Goal: Task Accomplishment & Management: Manage account settings

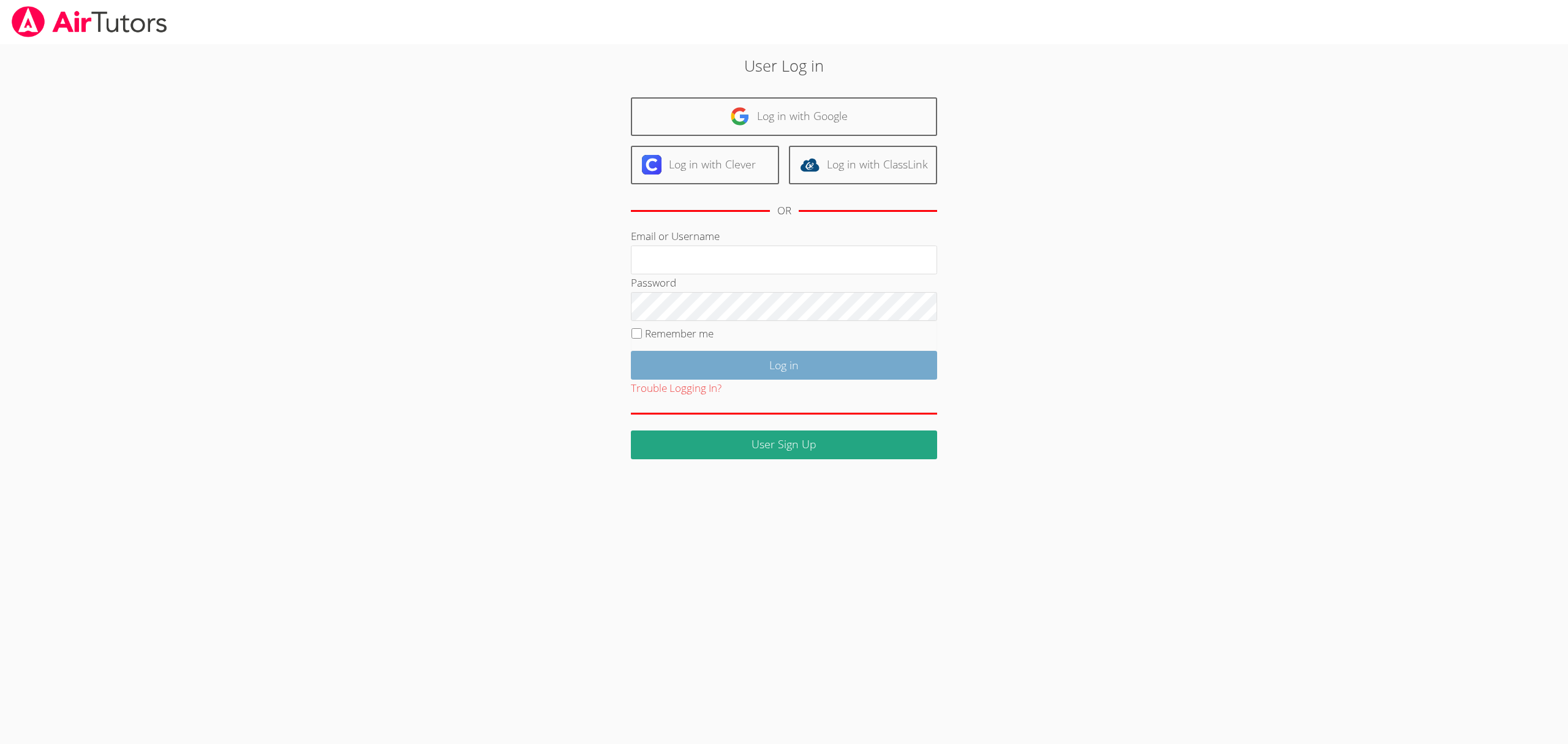
type input "kelseyjtutors@gmail.com"
click at [786, 356] on input "Log in" at bounding box center [784, 365] width 306 height 29
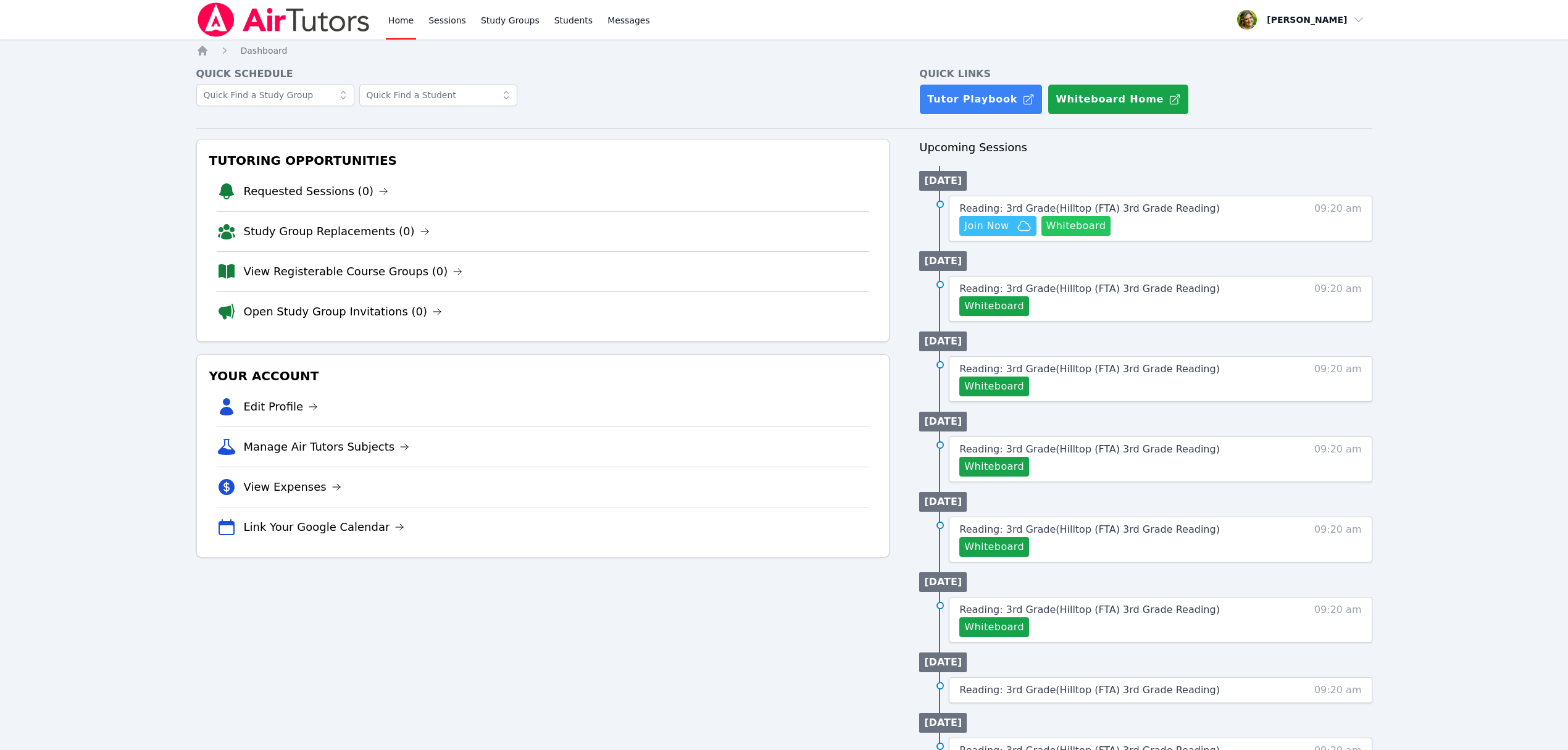
click at [1063, 226] on button "Whiteboard" at bounding box center [1076, 226] width 70 height 20
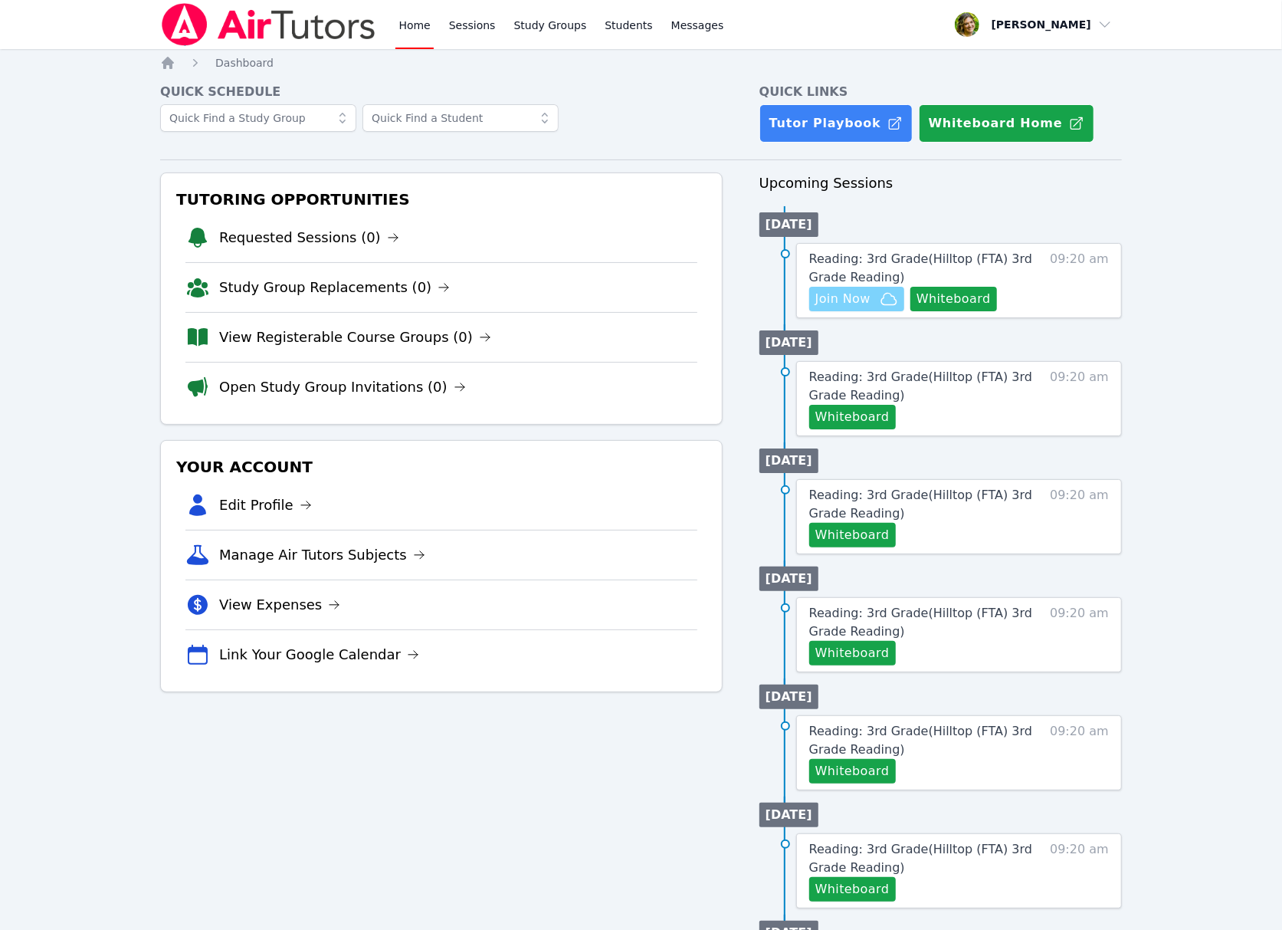
click at [875, 300] on span "Join Now" at bounding box center [857, 299] width 83 height 18
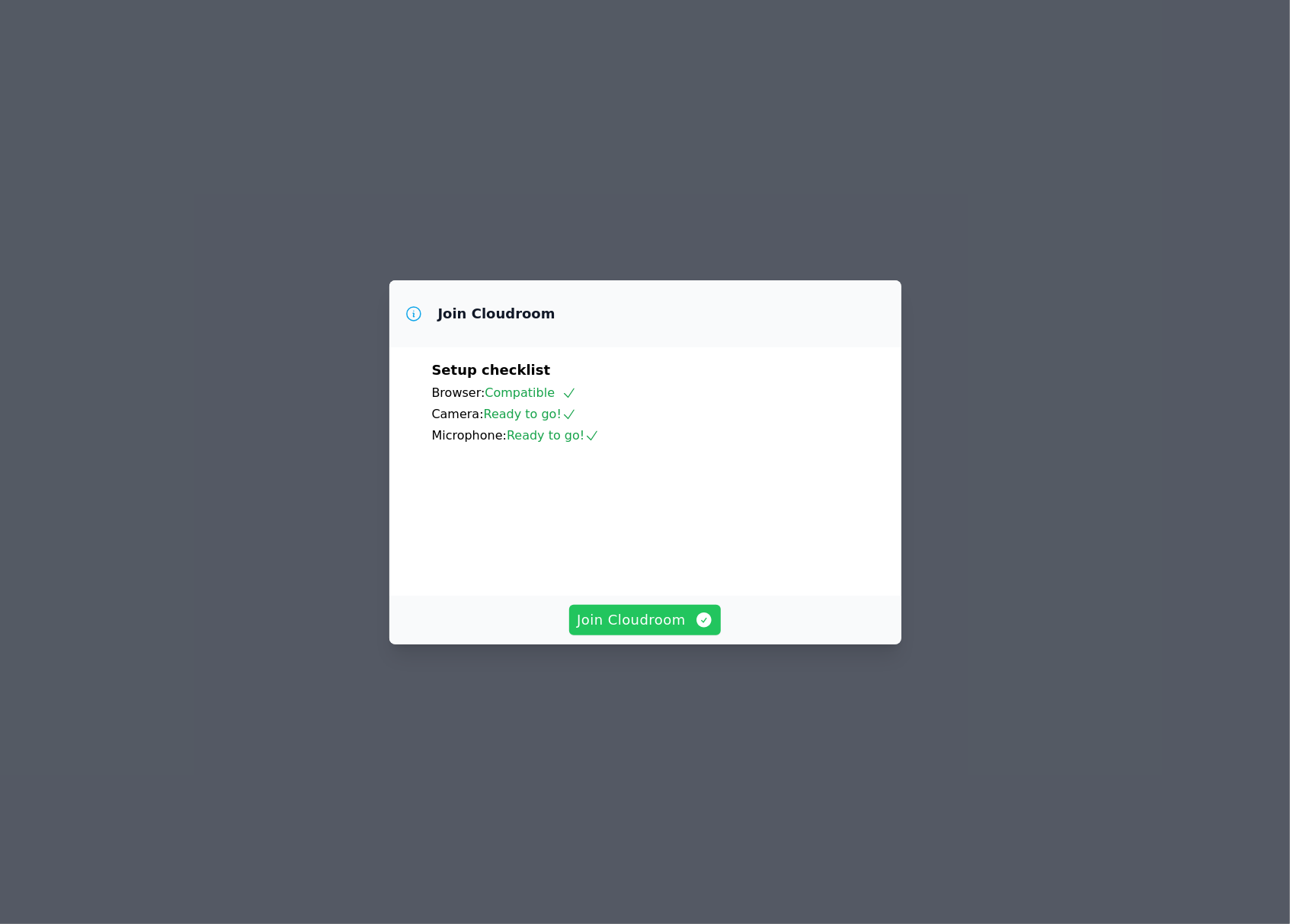
click at [674, 631] on span "Join Cloudroom" at bounding box center [644, 619] width 136 height 21
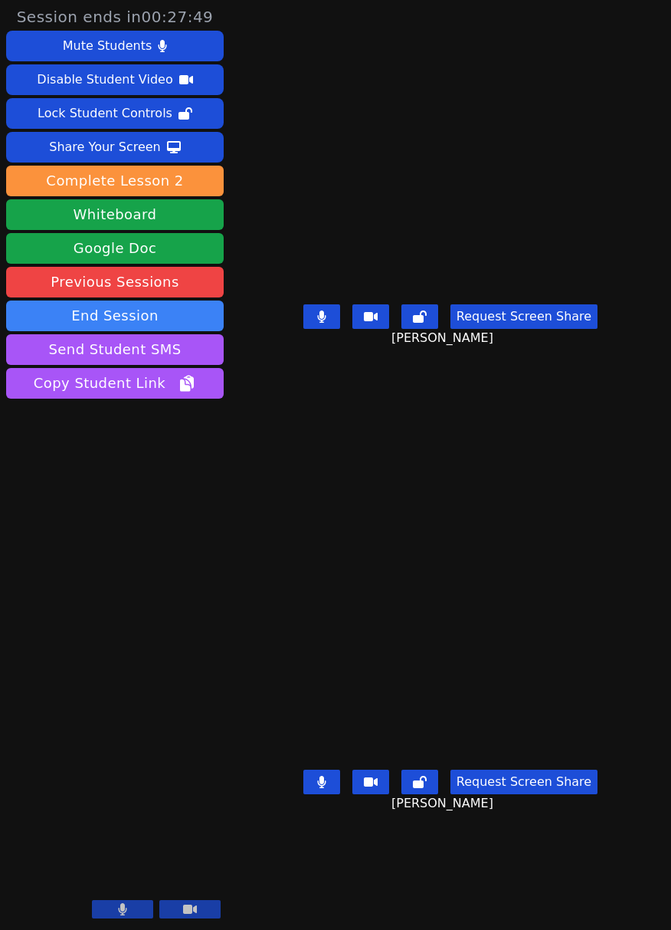
click at [320, 323] on icon at bounding box center [321, 316] width 8 height 12
click at [314, 794] on button at bounding box center [322, 782] width 37 height 25
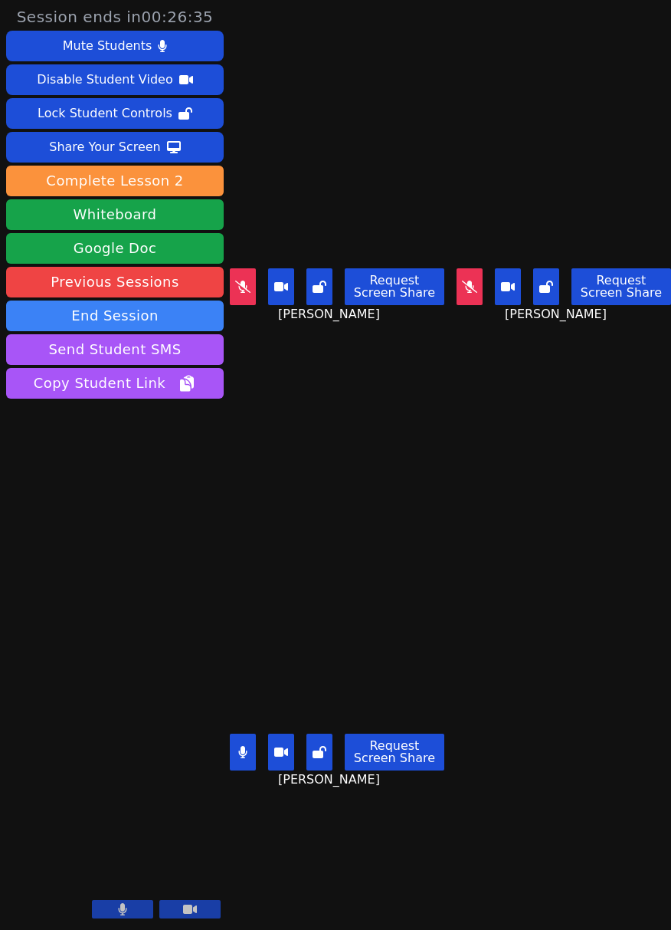
click at [236, 734] on button at bounding box center [243, 752] width 26 height 37
click at [457, 274] on button at bounding box center [470, 286] width 26 height 37
click at [457, 294] on button at bounding box center [470, 286] width 26 height 37
click at [237, 287] on button at bounding box center [243, 286] width 26 height 37
click at [250, 277] on button at bounding box center [243, 286] width 26 height 37
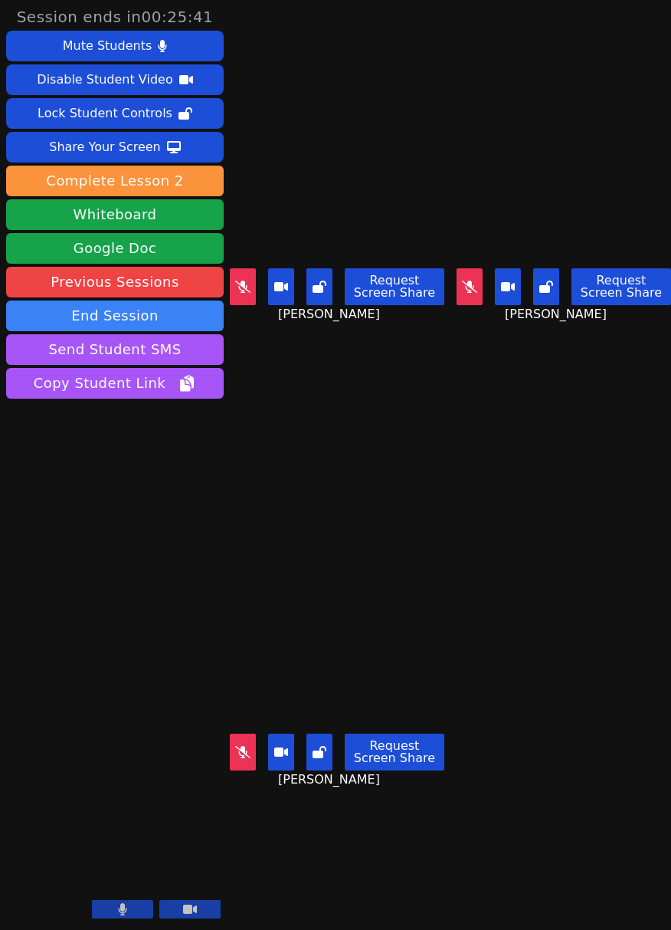
click at [239, 745] on icon at bounding box center [242, 751] width 15 height 12
click at [248, 740] on button at bounding box center [243, 752] width 26 height 37
click at [464, 287] on button at bounding box center [470, 286] width 26 height 37
drag, startPoint x: 238, startPoint y: 277, endPoint x: 250, endPoint y: 280, distance: 12.5
click at [238, 281] on icon at bounding box center [242, 287] width 15 height 12
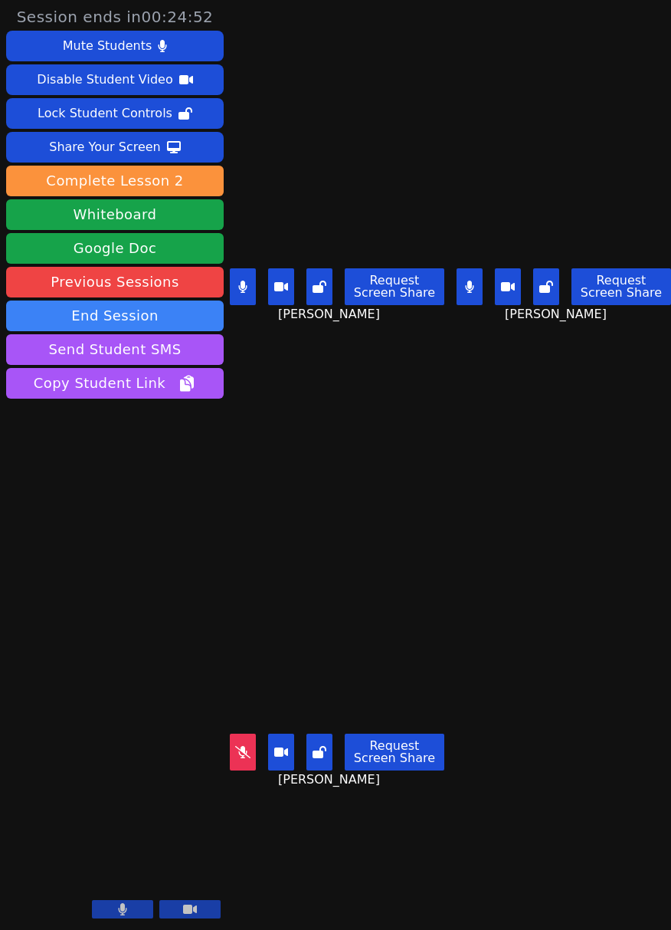
click at [465, 281] on icon at bounding box center [469, 287] width 9 height 12
click at [254, 740] on button at bounding box center [243, 752] width 26 height 37
click at [245, 281] on icon at bounding box center [242, 287] width 8 height 12
click at [250, 734] on button at bounding box center [243, 752] width 26 height 37
click at [474, 289] on button at bounding box center [470, 286] width 26 height 37
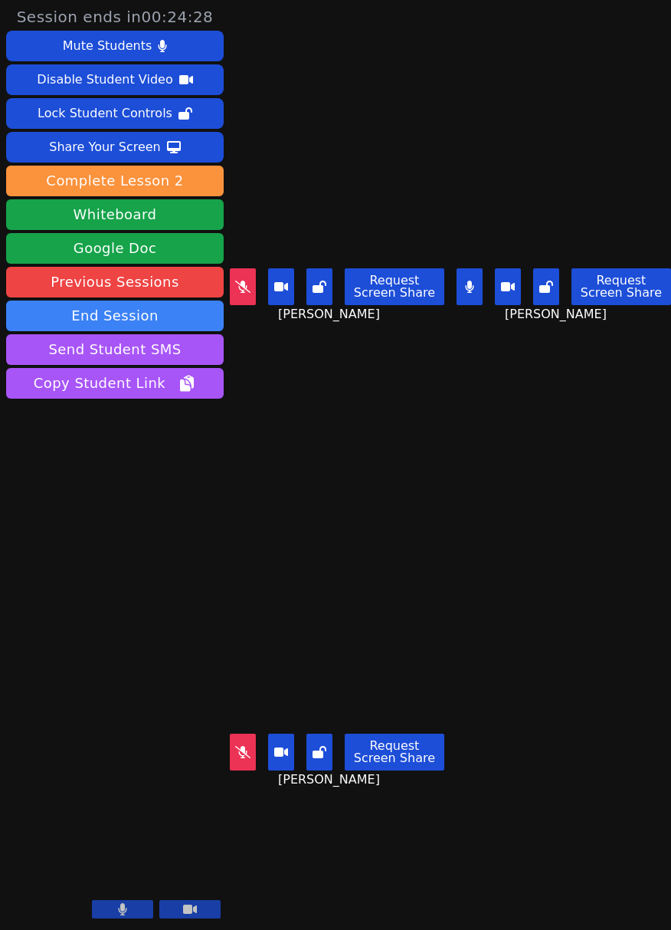
click at [253, 287] on button at bounding box center [243, 286] width 26 height 37
click at [474, 284] on button at bounding box center [470, 286] width 26 height 37
click at [237, 746] on icon at bounding box center [242, 752] width 15 height 12
click at [243, 281] on icon at bounding box center [242, 287] width 9 height 12
drag, startPoint x: 241, startPoint y: 730, endPoint x: 301, endPoint y: 636, distance: 112.1
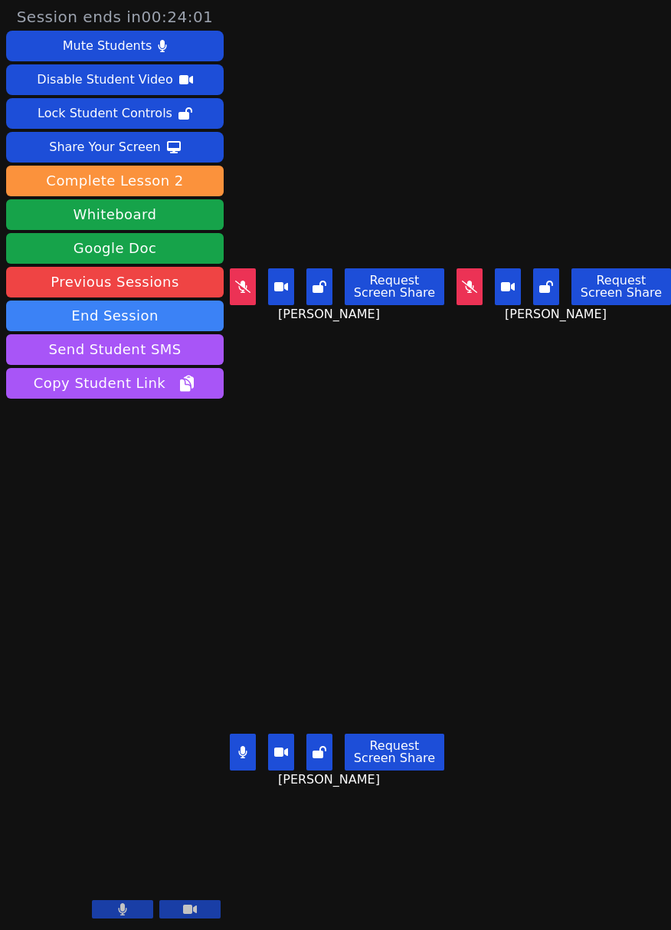
click at [241, 734] on button at bounding box center [243, 752] width 26 height 37
click at [462, 281] on icon at bounding box center [469, 287] width 15 height 12
click at [465, 281] on icon at bounding box center [469, 287] width 9 height 12
click at [246, 745] on icon at bounding box center [242, 751] width 15 height 12
click at [230, 740] on button at bounding box center [243, 752] width 26 height 37
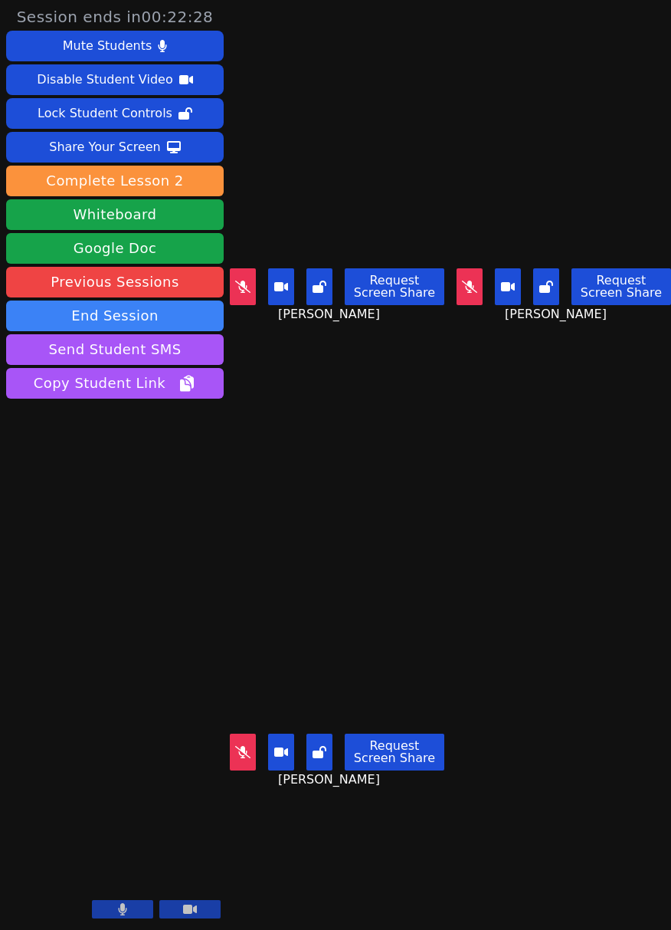
click at [457, 279] on button at bounding box center [470, 286] width 26 height 37
click at [240, 286] on icon at bounding box center [242, 287] width 15 height 12
click at [469, 287] on button at bounding box center [470, 286] width 26 height 37
click at [253, 279] on button at bounding box center [243, 286] width 26 height 37
click at [240, 734] on button at bounding box center [243, 752] width 26 height 37
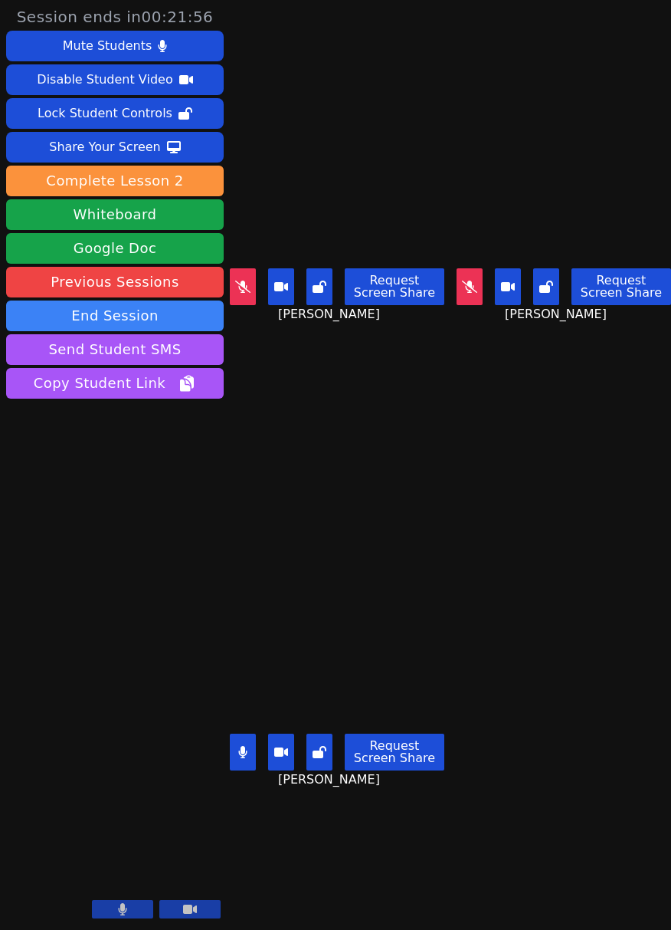
click at [258, 746] on div "Request Screen Share" at bounding box center [337, 752] width 215 height 37
click at [236, 748] on button at bounding box center [243, 752] width 26 height 37
click at [470, 273] on button at bounding box center [470, 286] width 26 height 37
click at [244, 281] on icon at bounding box center [242, 287] width 15 height 12
click at [466, 283] on icon at bounding box center [469, 287] width 9 height 12
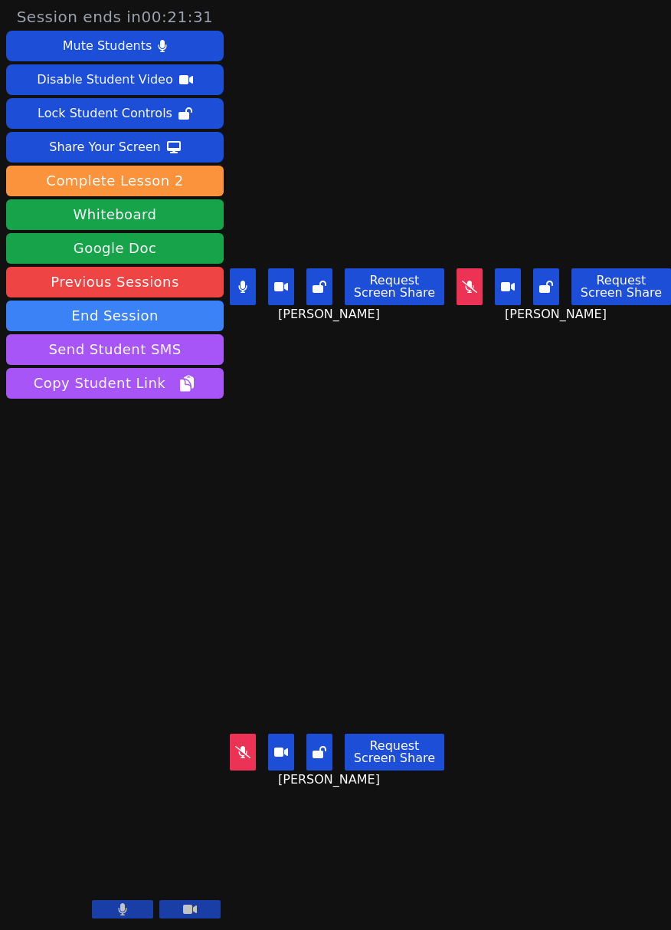
click at [254, 288] on button at bounding box center [243, 286] width 26 height 37
click at [247, 746] on icon at bounding box center [242, 752] width 15 height 12
click at [249, 740] on button at bounding box center [243, 752] width 26 height 37
click at [457, 289] on button at bounding box center [470, 286] width 26 height 37
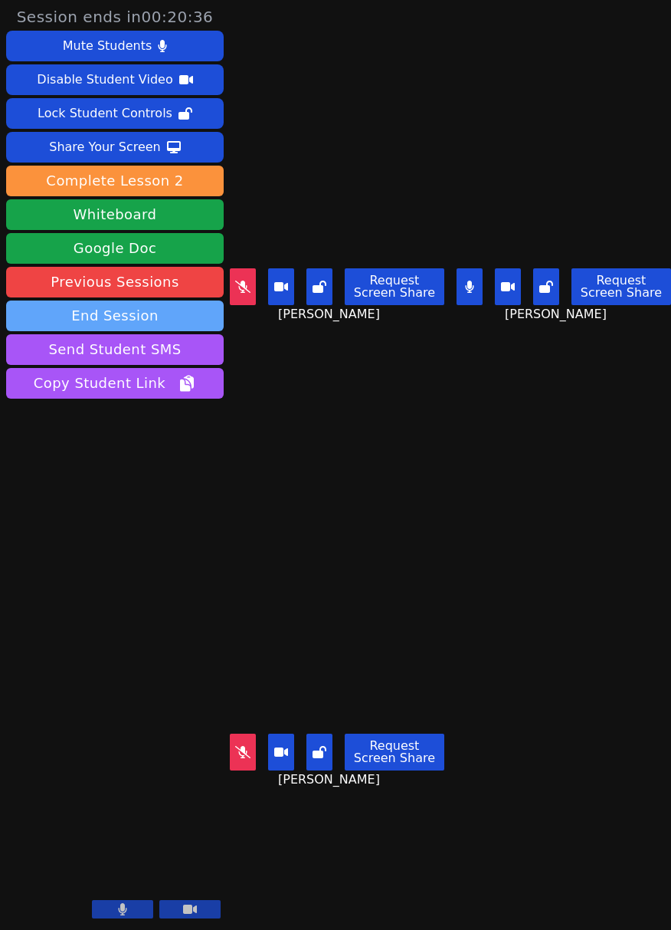
drag, startPoint x: 253, startPoint y: 293, endPoint x: 199, endPoint y: 320, distance: 60.3
click at [253, 293] on button at bounding box center [243, 286] width 26 height 37
click at [471, 291] on button at bounding box center [470, 286] width 26 height 37
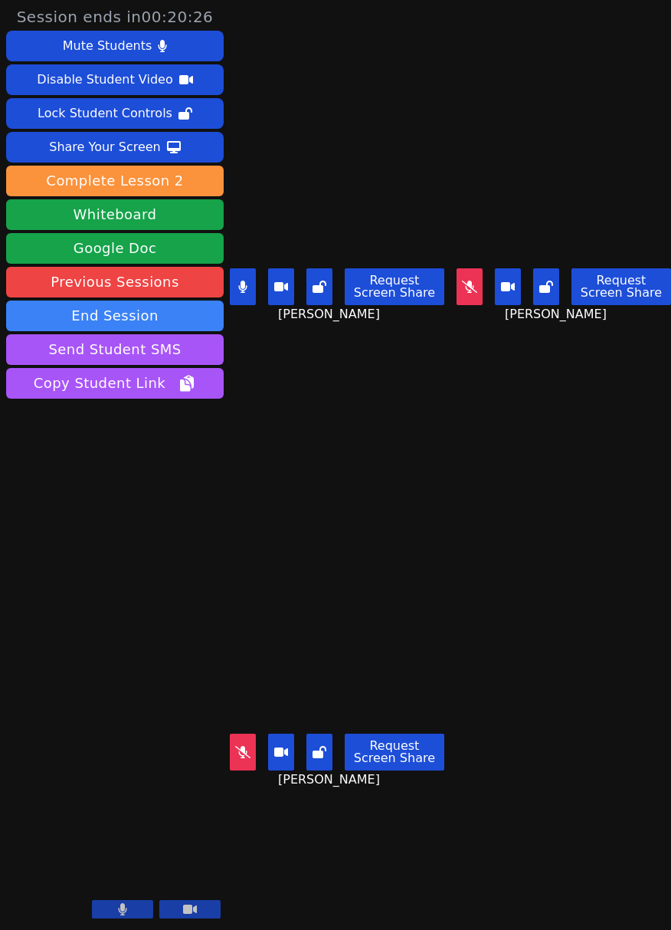
click at [248, 751] on button at bounding box center [243, 752] width 26 height 37
click at [470, 286] on icon at bounding box center [469, 287] width 15 height 12
click at [240, 746] on icon at bounding box center [242, 752] width 8 height 12
click at [245, 289] on button at bounding box center [243, 286] width 26 height 37
click at [254, 277] on button at bounding box center [243, 286] width 26 height 37
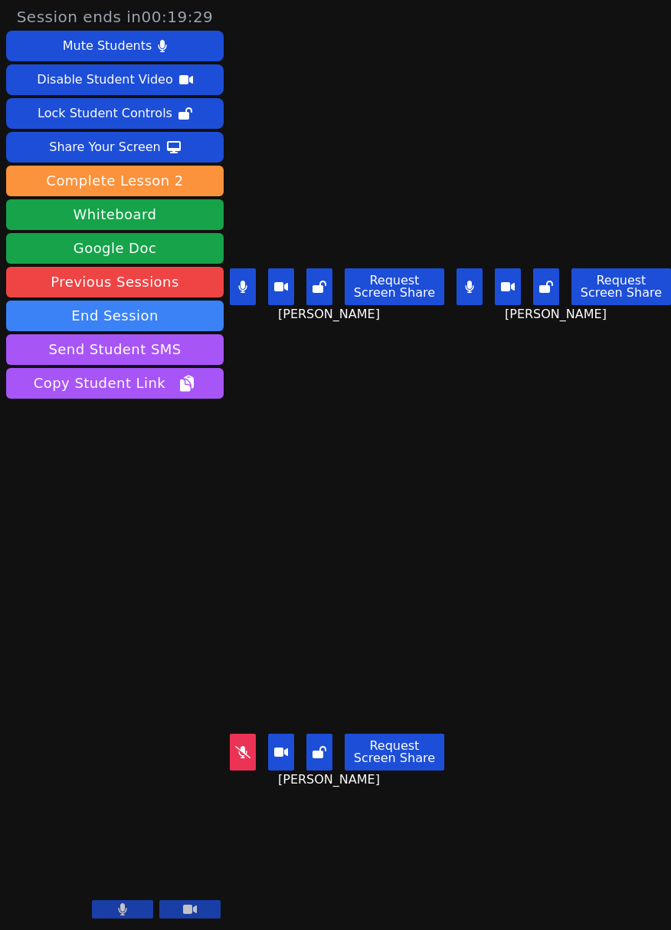
click at [465, 281] on icon at bounding box center [469, 287] width 9 height 12
click at [247, 745] on icon at bounding box center [242, 751] width 15 height 12
click at [248, 281] on button at bounding box center [243, 286] width 26 height 37
click at [241, 734] on button at bounding box center [243, 752] width 26 height 37
click at [467, 283] on icon at bounding box center [469, 287] width 15 height 12
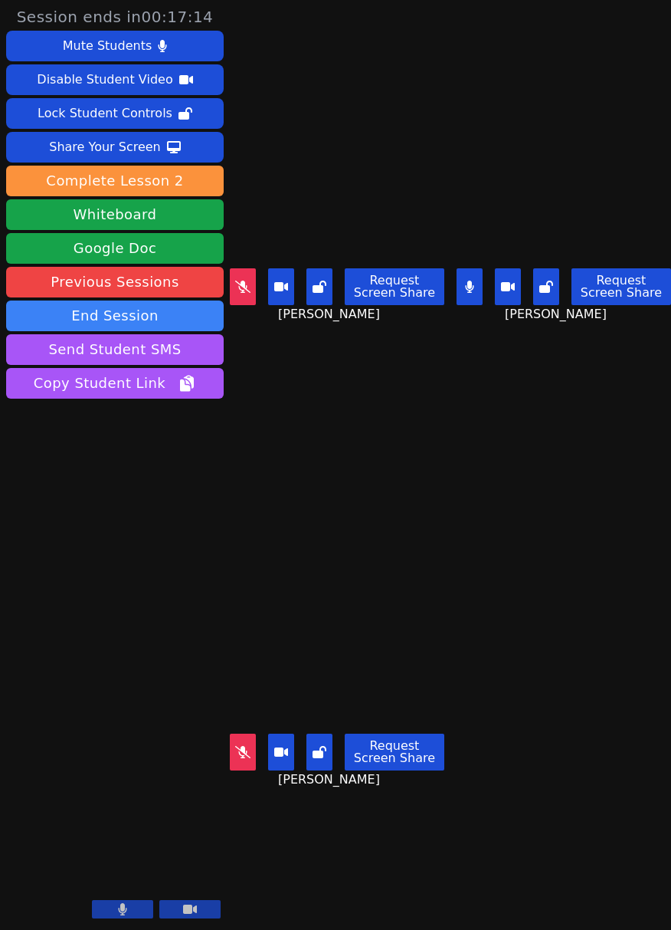
click at [474, 296] on button at bounding box center [470, 286] width 26 height 37
click at [245, 283] on icon at bounding box center [242, 287] width 15 height 12
click at [239, 746] on icon at bounding box center [242, 752] width 15 height 12
click at [244, 281] on icon at bounding box center [242, 287] width 8 height 12
click at [246, 746] on icon at bounding box center [242, 752] width 9 height 12
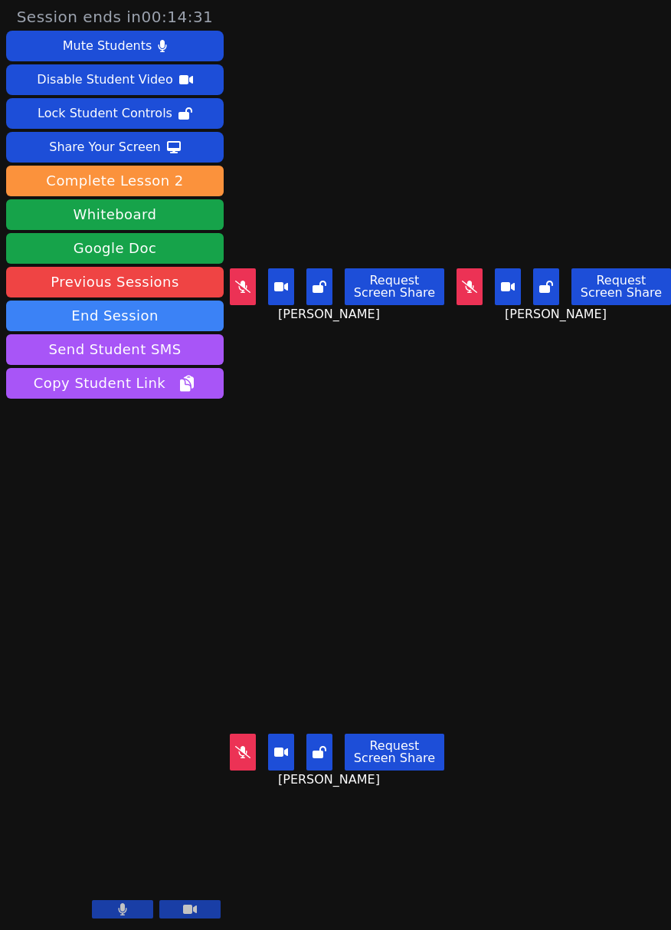
click at [468, 286] on icon at bounding box center [469, 287] width 15 height 12
click at [466, 296] on button at bounding box center [470, 286] width 26 height 37
click at [457, 291] on button at bounding box center [470, 286] width 26 height 37
click at [466, 281] on icon at bounding box center [469, 287] width 8 height 12
click at [458, 273] on button at bounding box center [470, 286] width 26 height 37
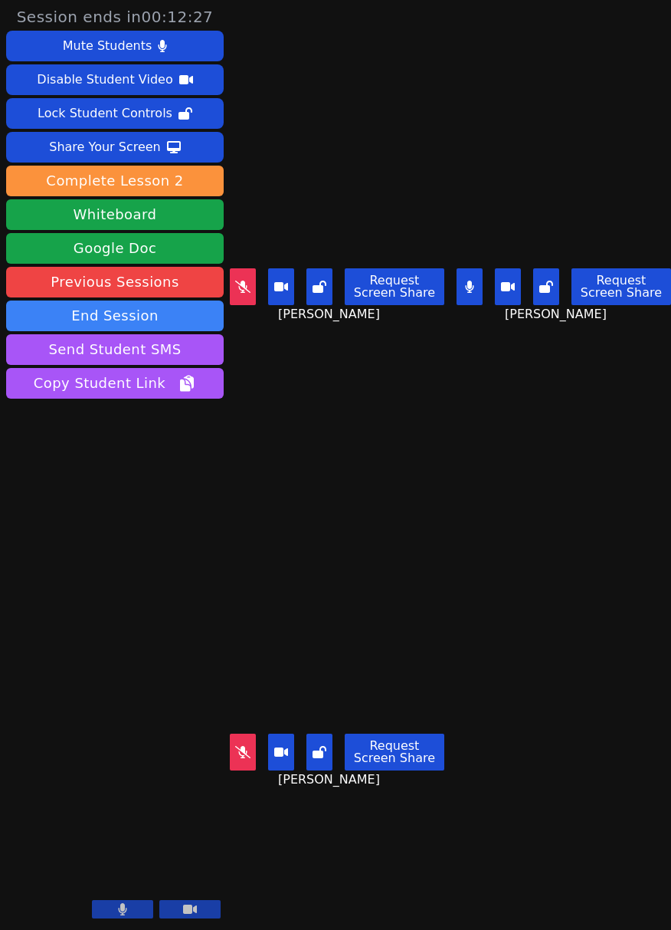
click at [473, 286] on button at bounding box center [470, 286] width 26 height 37
click at [231, 286] on button at bounding box center [243, 286] width 26 height 37
click at [241, 281] on icon at bounding box center [242, 287] width 8 height 12
click at [243, 745] on icon at bounding box center [242, 751] width 15 height 12
click at [465, 285] on icon at bounding box center [469, 287] width 9 height 12
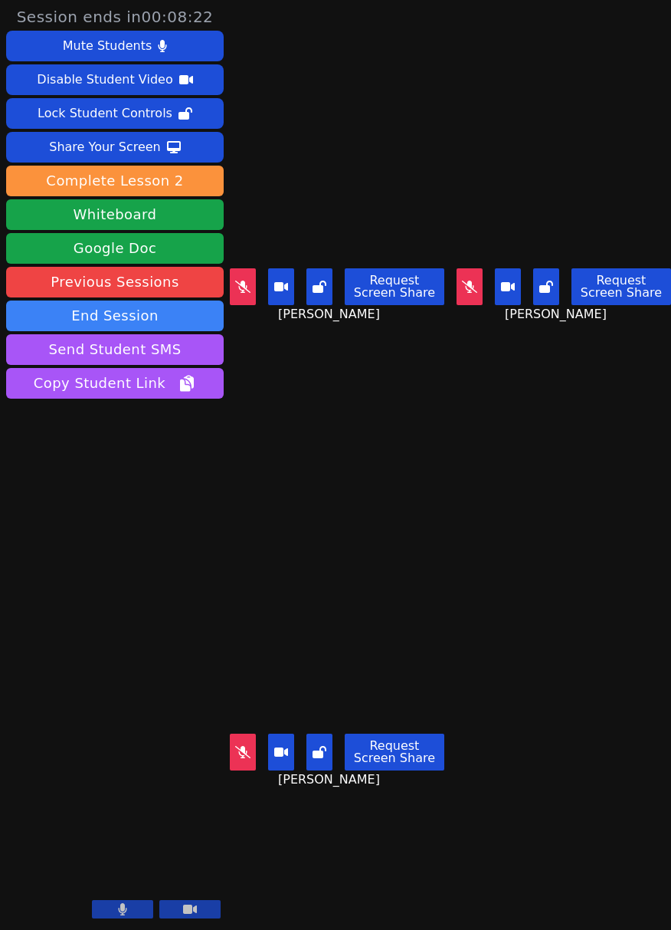
click at [248, 293] on button at bounding box center [243, 286] width 26 height 37
click at [255, 752] on button at bounding box center [243, 752] width 26 height 37
click at [242, 281] on icon at bounding box center [242, 287] width 8 height 12
drag, startPoint x: 240, startPoint y: 740, endPoint x: 302, endPoint y: 604, distance: 149.9
click at [240, 746] on icon at bounding box center [242, 752] width 8 height 12
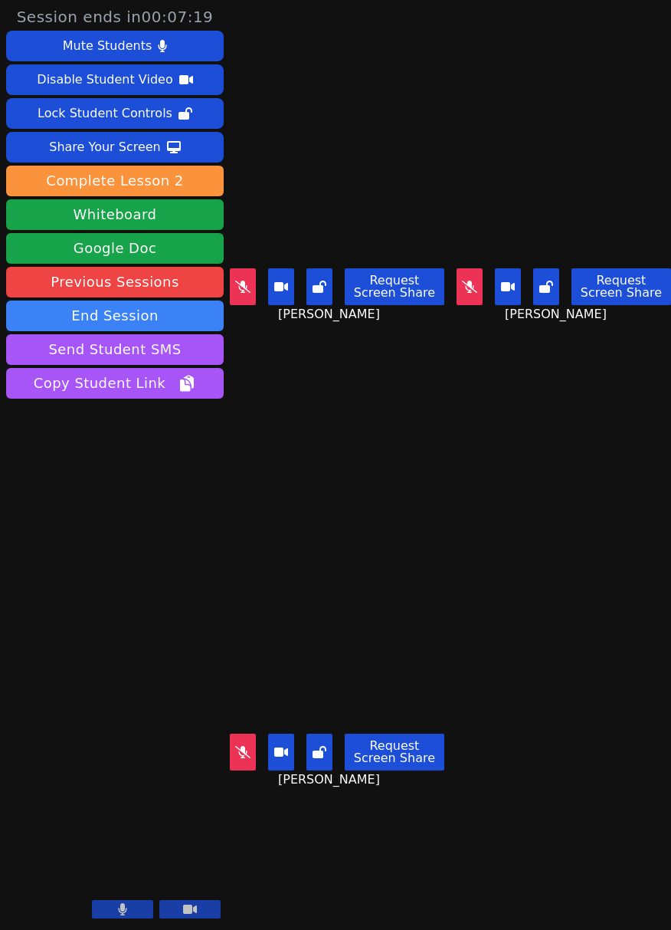
click at [457, 298] on button at bounding box center [470, 286] width 26 height 37
click at [469, 277] on button at bounding box center [470, 286] width 26 height 37
click at [253, 292] on button at bounding box center [243, 286] width 26 height 37
click at [249, 745] on icon at bounding box center [242, 751] width 15 height 12
click at [243, 282] on icon at bounding box center [242, 287] width 8 height 12
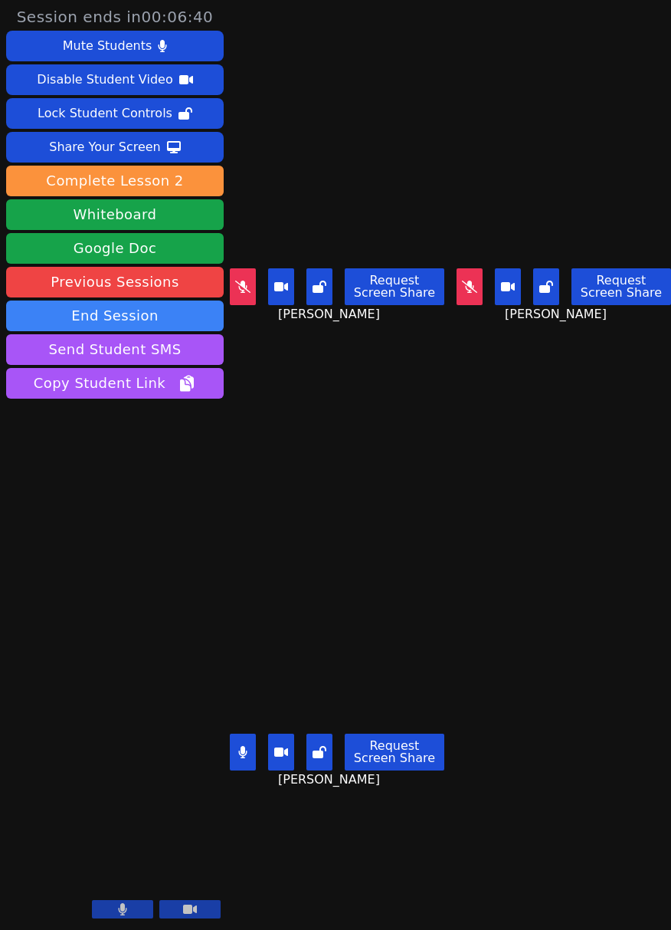
click at [245, 734] on button at bounding box center [243, 752] width 26 height 37
click at [462, 281] on icon at bounding box center [469, 287] width 15 height 12
click at [464, 296] on button at bounding box center [470, 286] width 26 height 37
click at [235, 283] on icon at bounding box center [242, 287] width 15 height 12
click at [244, 281] on icon at bounding box center [242, 287] width 8 height 12
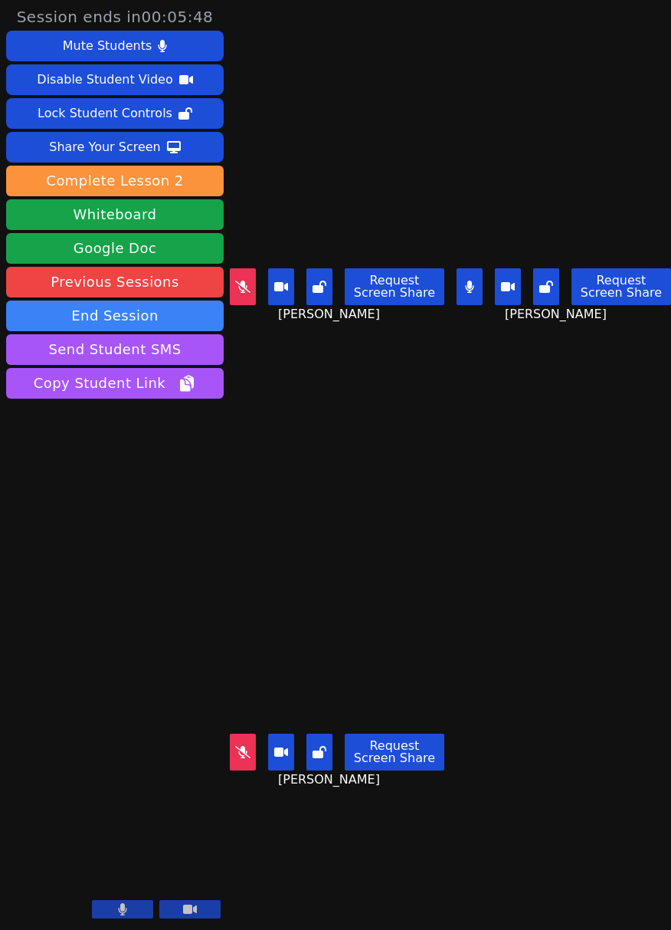
click at [235, 734] on button at bounding box center [243, 752] width 26 height 37
click at [465, 281] on icon at bounding box center [469, 287] width 8 height 12
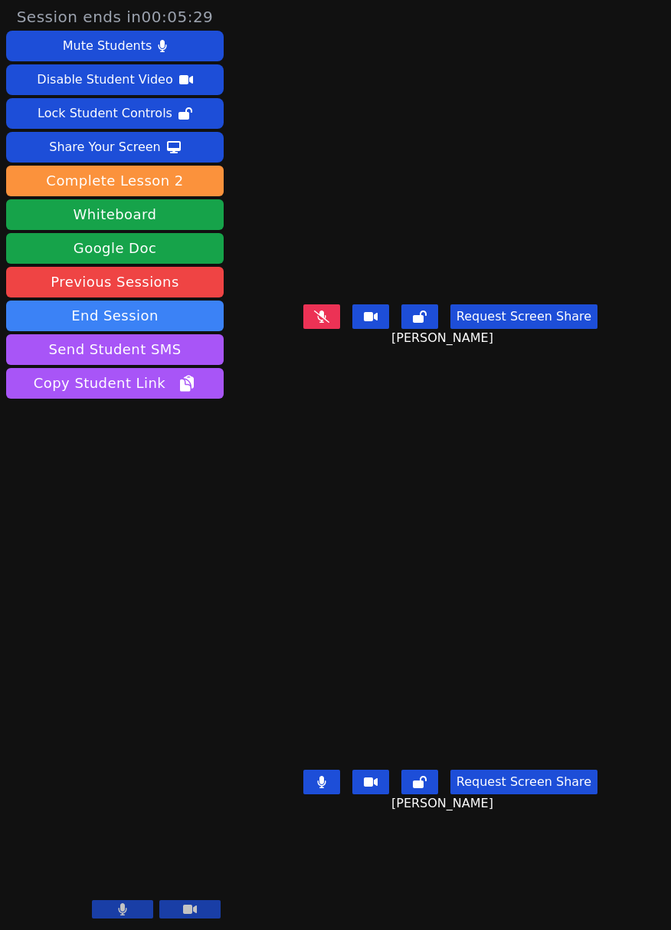
click at [320, 794] on button at bounding box center [322, 782] width 37 height 25
click at [317, 788] on icon at bounding box center [321, 782] width 15 height 12
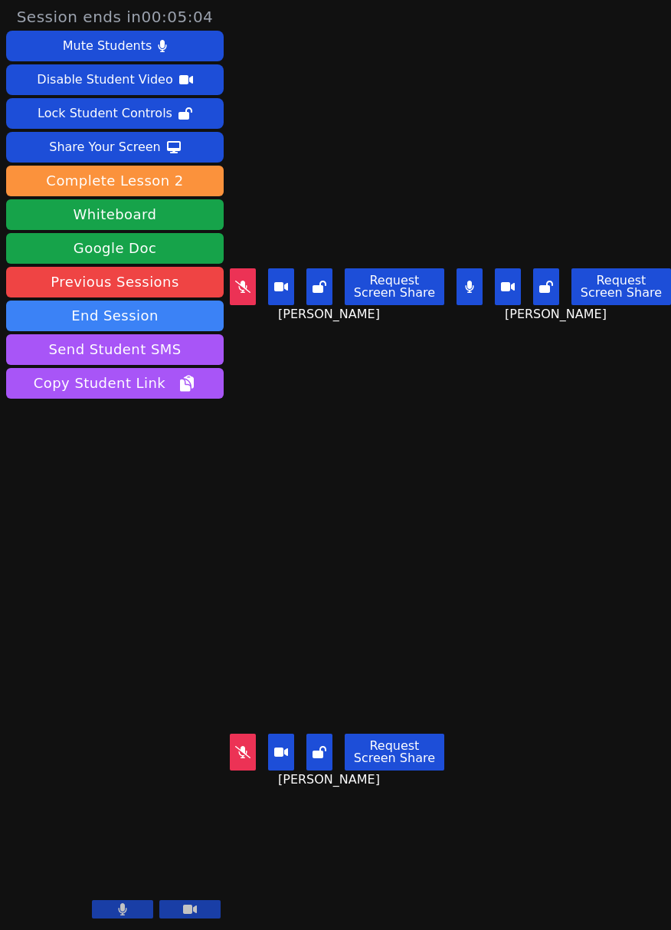
click at [100, 553] on aside "Session ends in 00:05:04 Mute Students Disable Student Video Lock Student Contr…" at bounding box center [115, 465] width 230 height 930
click at [472, 282] on button at bounding box center [470, 286] width 26 height 37
click at [251, 749] on button at bounding box center [243, 752] width 26 height 37
click at [242, 271] on button at bounding box center [243, 286] width 26 height 37
click at [467, 281] on icon at bounding box center [469, 287] width 15 height 12
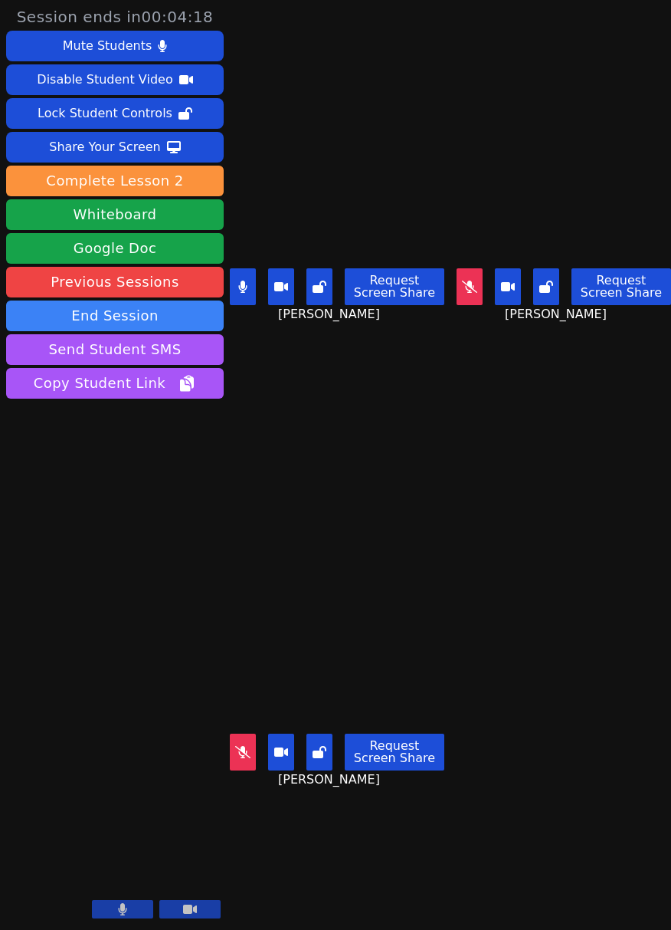
click at [242, 283] on icon at bounding box center [242, 287] width 9 height 12
click at [465, 281] on icon at bounding box center [469, 287] width 9 height 12
click at [238, 746] on icon at bounding box center [242, 752] width 15 height 12
click at [238, 734] on button at bounding box center [243, 752] width 26 height 37
click at [240, 293] on button at bounding box center [243, 286] width 26 height 37
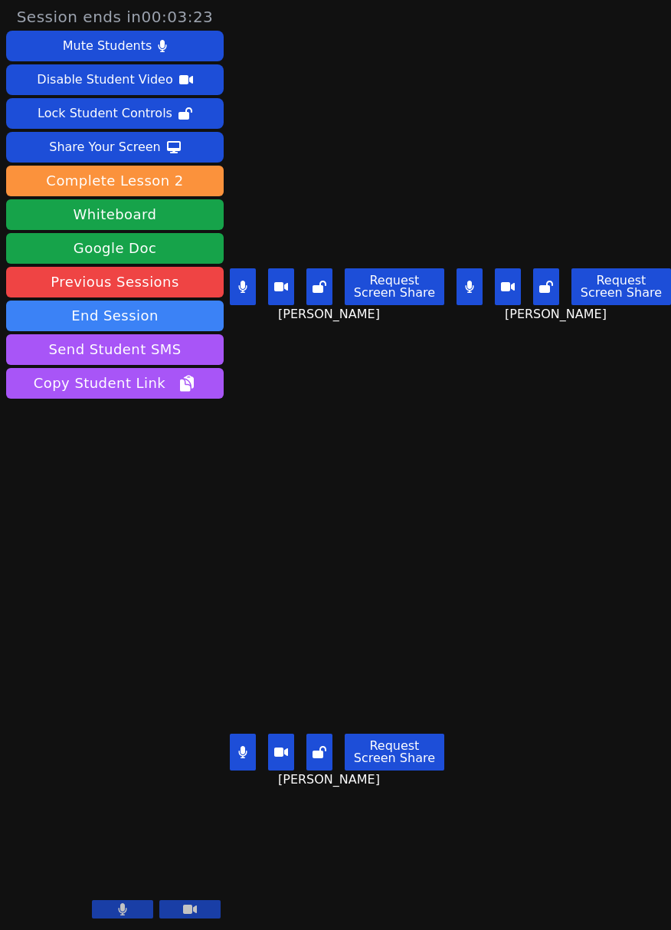
click at [248, 740] on button at bounding box center [243, 752] width 26 height 37
click at [457, 291] on button at bounding box center [470, 286] width 26 height 37
click at [239, 270] on button at bounding box center [243, 286] width 26 height 37
click at [231, 747] on button at bounding box center [243, 752] width 26 height 37
click at [247, 285] on icon at bounding box center [242, 287] width 15 height 12
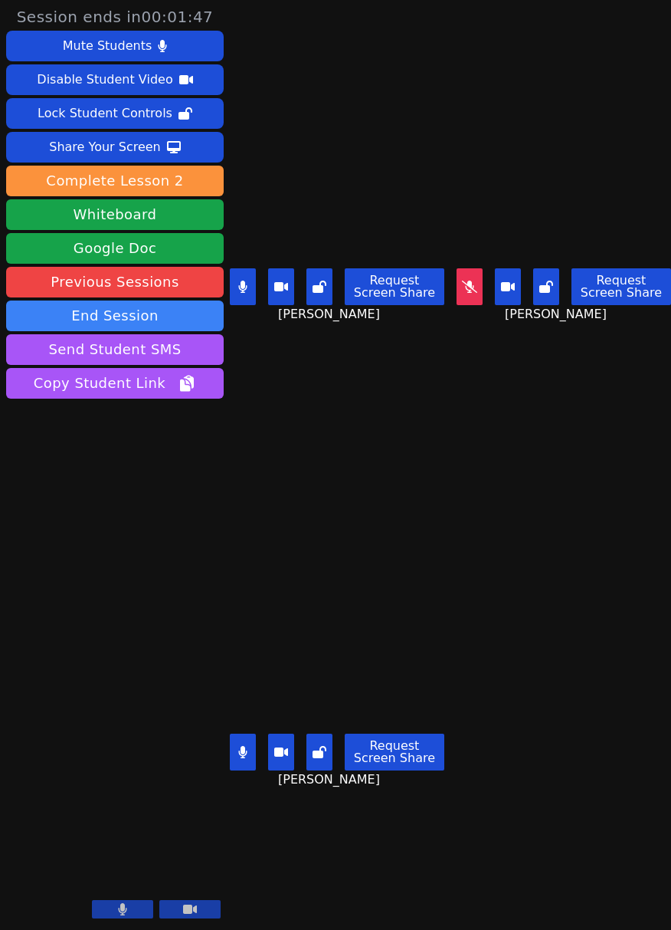
click at [248, 745] on button at bounding box center [243, 752] width 26 height 37
drag, startPoint x: 461, startPoint y: 284, endPoint x: 446, endPoint y: 285, distance: 15.4
click at [462, 284] on icon at bounding box center [469, 287] width 15 height 12
click at [238, 288] on button at bounding box center [243, 286] width 26 height 37
drag, startPoint x: 469, startPoint y: 290, endPoint x: 341, endPoint y: 298, distance: 128.3
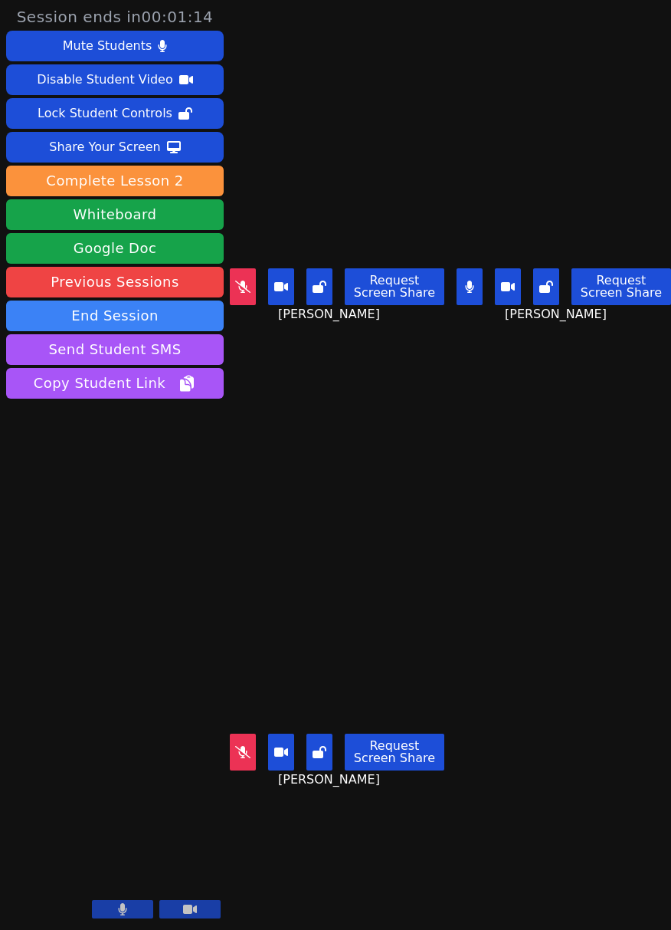
click at [469, 290] on button at bounding box center [470, 286] width 26 height 37
click at [243, 294] on button at bounding box center [243, 286] width 26 height 37
click at [241, 734] on button at bounding box center [243, 752] width 26 height 37
click at [448, 274] on main "Susan Rivera Request Screen Share Susan Rivera Jaime Aguilar Request Screen Sha…" at bounding box center [451, 465] width 442 height 930
click at [457, 277] on button at bounding box center [470, 286] width 26 height 37
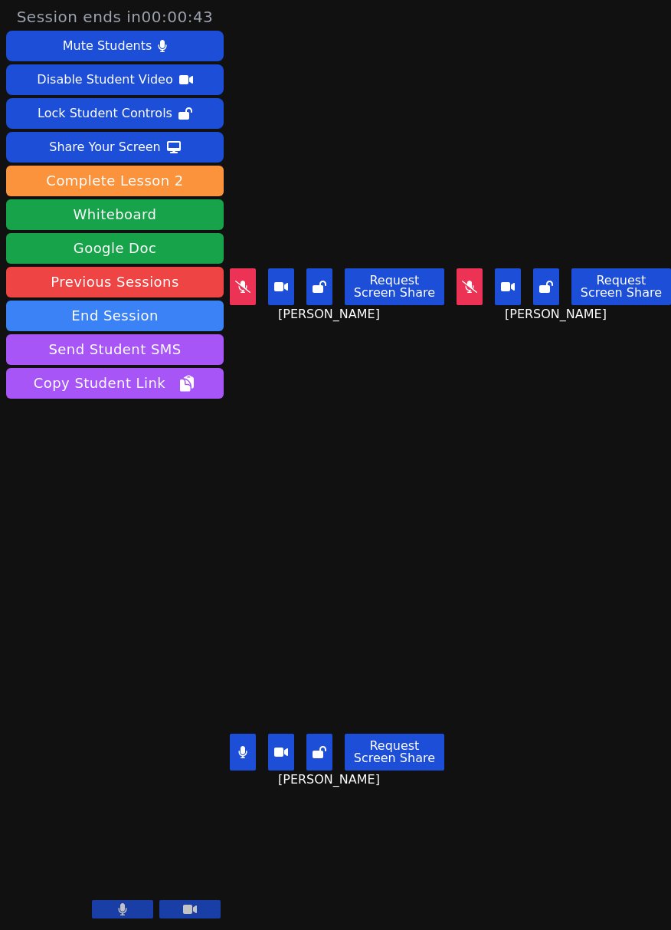
click at [228, 749] on aside "Session ends in 00:00:43 Mute Students Disable Student Video Lock Student Contr…" at bounding box center [115, 465] width 230 height 930
click at [246, 748] on button at bounding box center [243, 752] width 26 height 37
click at [243, 748] on button at bounding box center [243, 752] width 26 height 37
click at [237, 740] on button at bounding box center [243, 752] width 26 height 37
drag, startPoint x: 241, startPoint y: 295, endPoint x: 360, endPoint y: 304, distance: 119.9
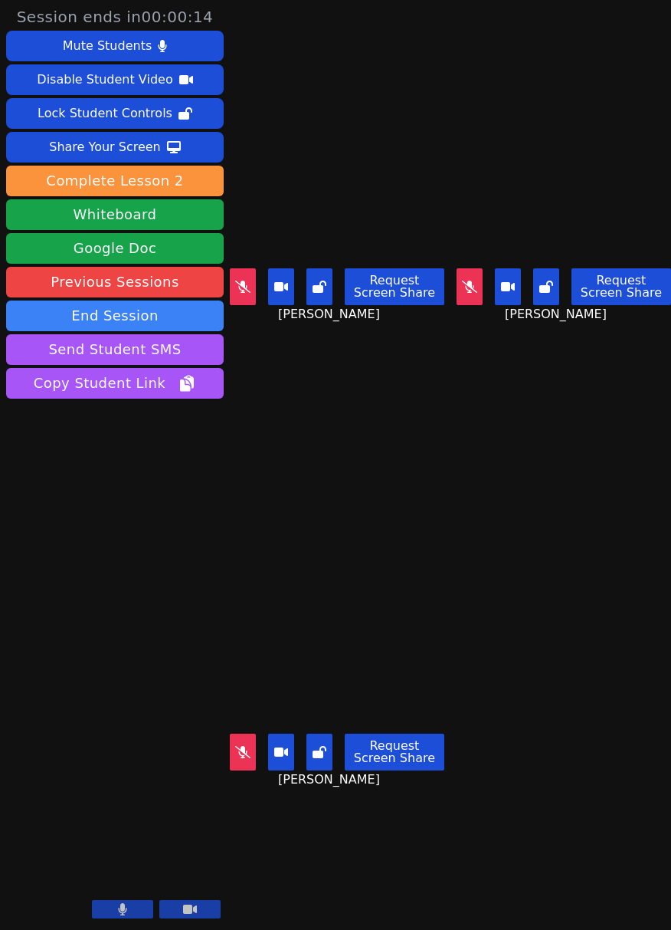
click at [241, 295] on button at bounding box center [243, 286] width 26 height 37
click at [463, 288] on button at bounding box center [470, 286] width 26 height 37
click at [247, 749] on button at bounding box center [243, 752] width 26 height 37
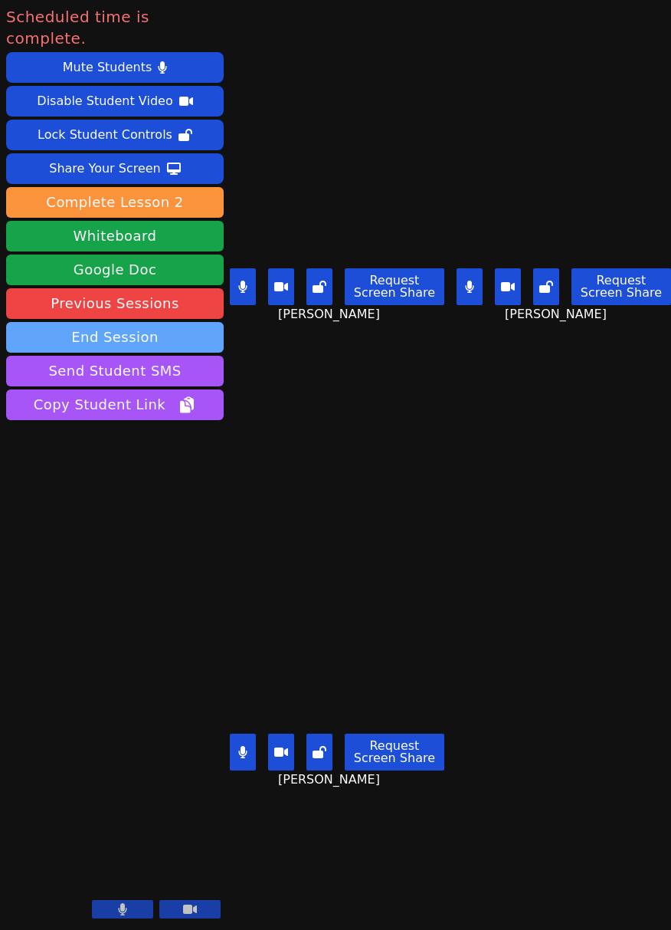
click at [139, 322] on button "End Session" at bounding box center [115, 337] width 218 height 31
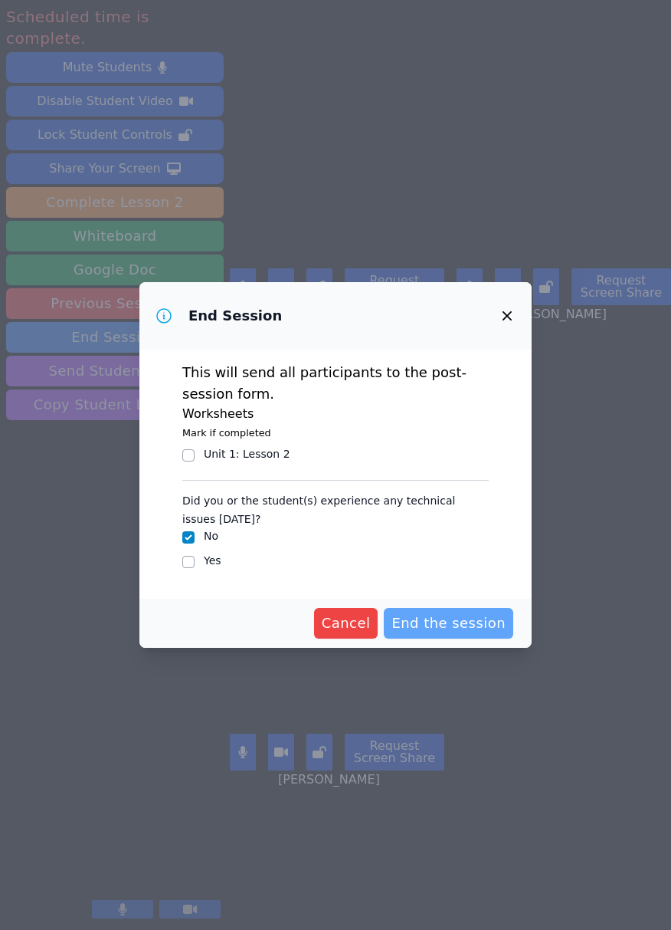
click at [465, 614] on span "End the session" at bounding box center [449, 622] width 114 height 21
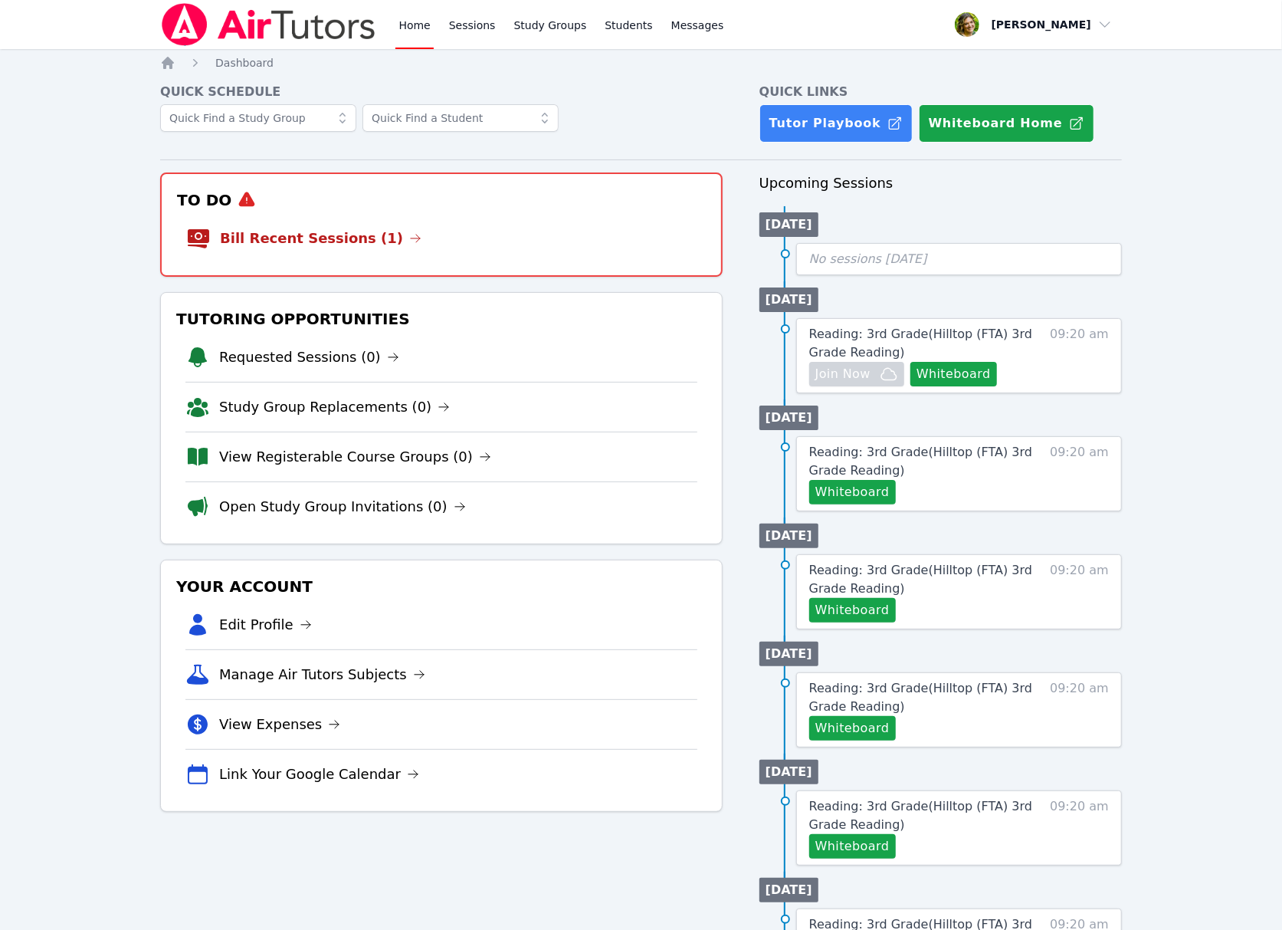
click at [466, 243] on li "Bill Recent Sessions (1)" at bounding box center [441, 238] width 511 height 49
click at [335, 225] on li "Bill Recent Sessions (1)" at bounding box center [441, 238] width 511 height 49
click at [330, 237] on link "Bill Recent Sessions (1)" at bounding box center [321, 238] width 202 height 21
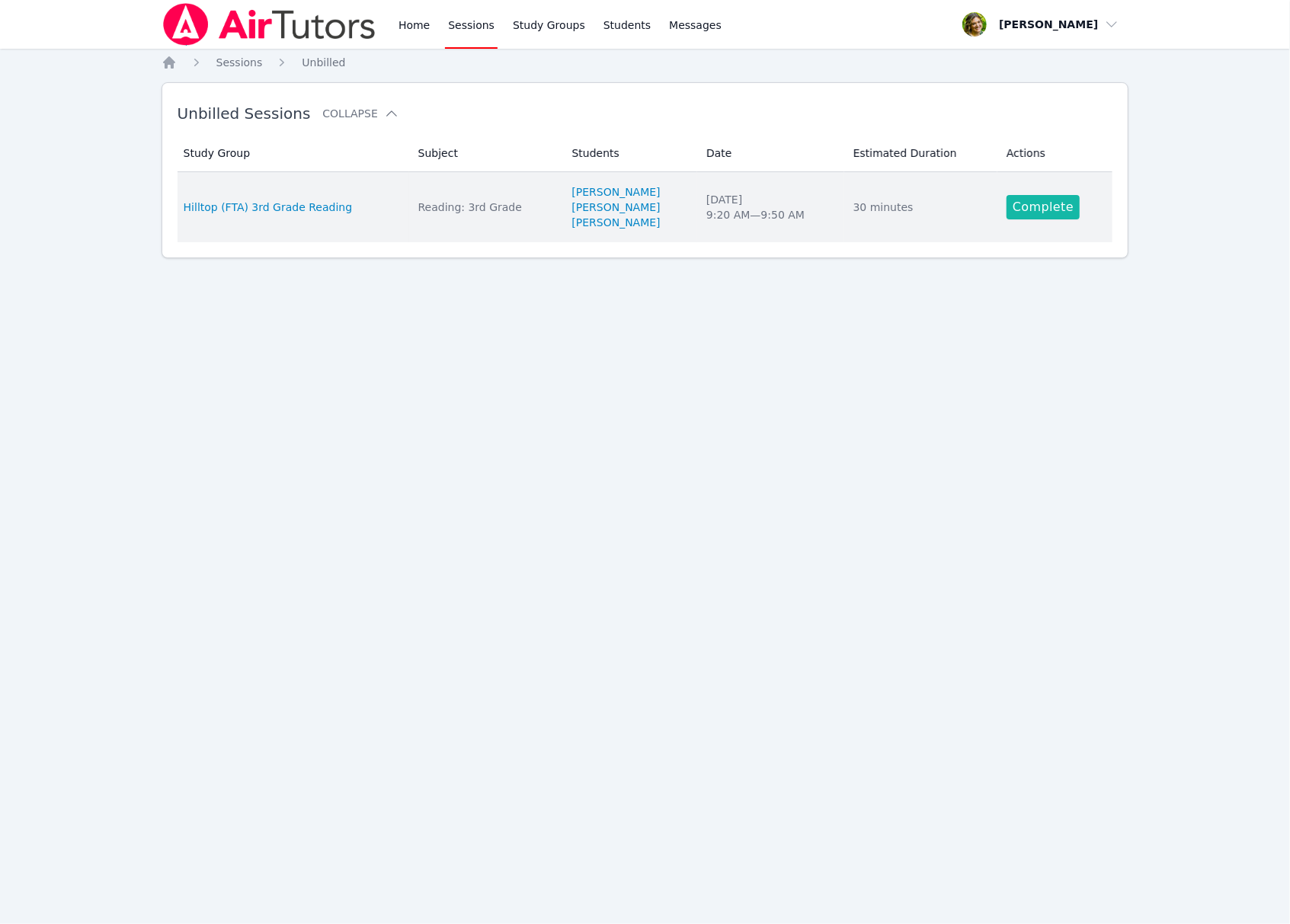
click at [1063, 212] on link "Complete" at bounding box center [1044, 207] width 74 height 25
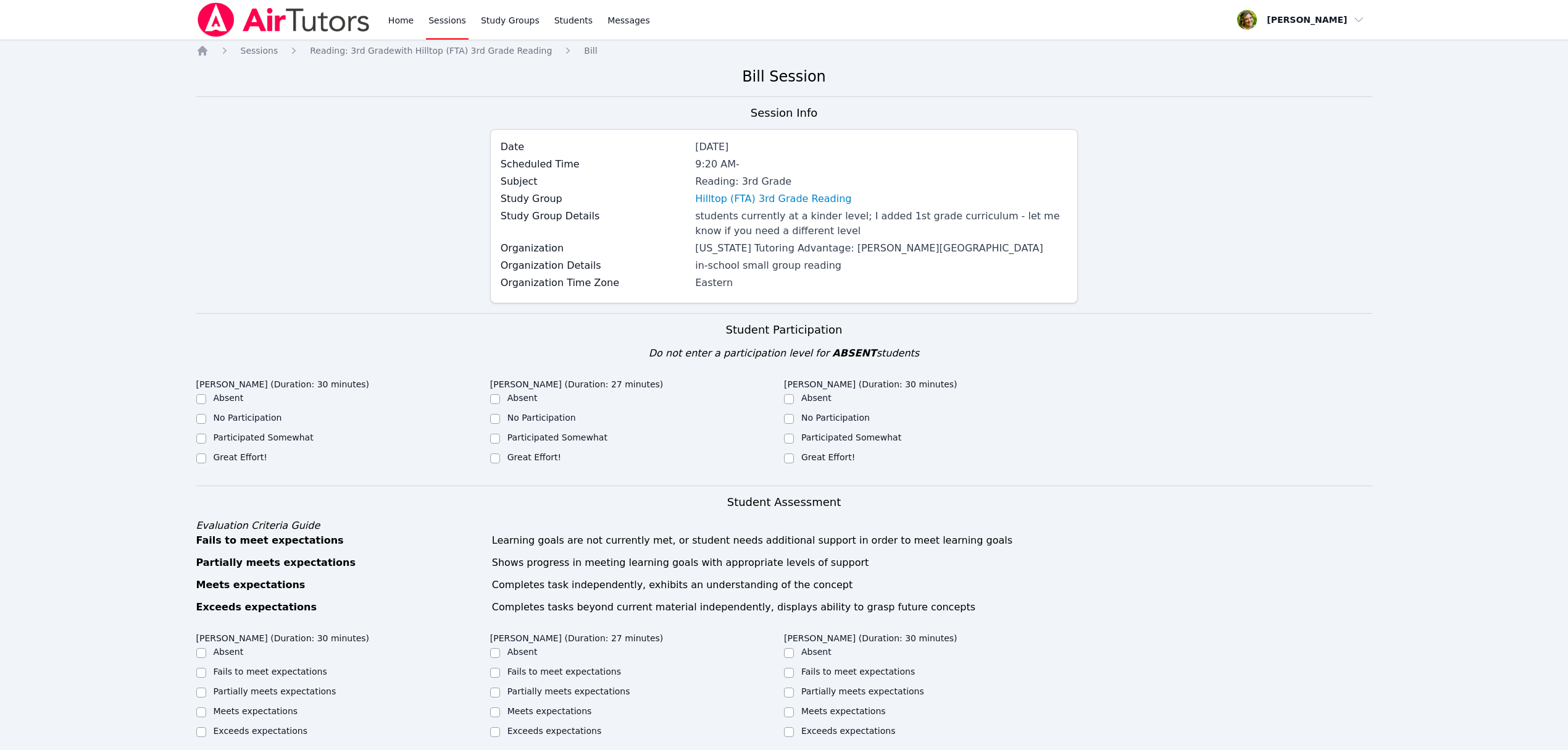
drag, startPoint x: 233, startPoint y: 454, endPoint x: 239, endPoint y: 456, distance: 6.3
click at [233, 454] on label "Great Effort!" at bounding box center [240, 457] width 54 height 10
click at [206, 454] on input "Great Effort!" at bounding box center [201, 458] width 10 height 10
checkbox input "true"
click at [544, 466] on div "Great Effort!" at bounding box center [637, 458] width 294 height 15
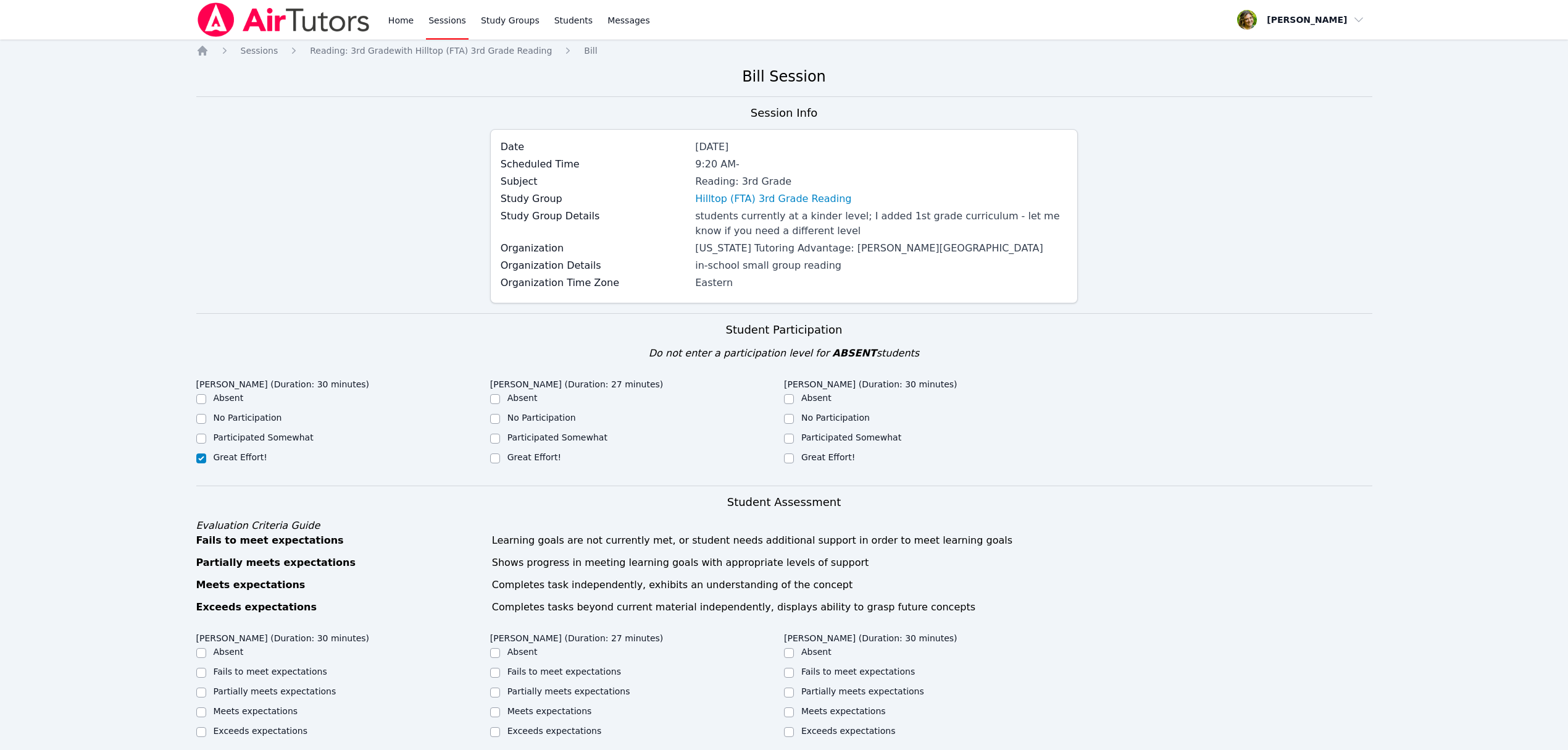
click at [536, 454] on label "Great Effort!" at bounding box center [534, 457] width 54 height 10
click at [500, 454] on input "Great Effort!" at bounding box center [495, 458] width 10 height 10
checkbox input "true"
click at [829, 453] on label "Great Effort!" at bounding box center [828, 457] width 54 height 10
click at [794, 454] on input "Great Effort!" at bounding box center [788, 458] width 10 height 10
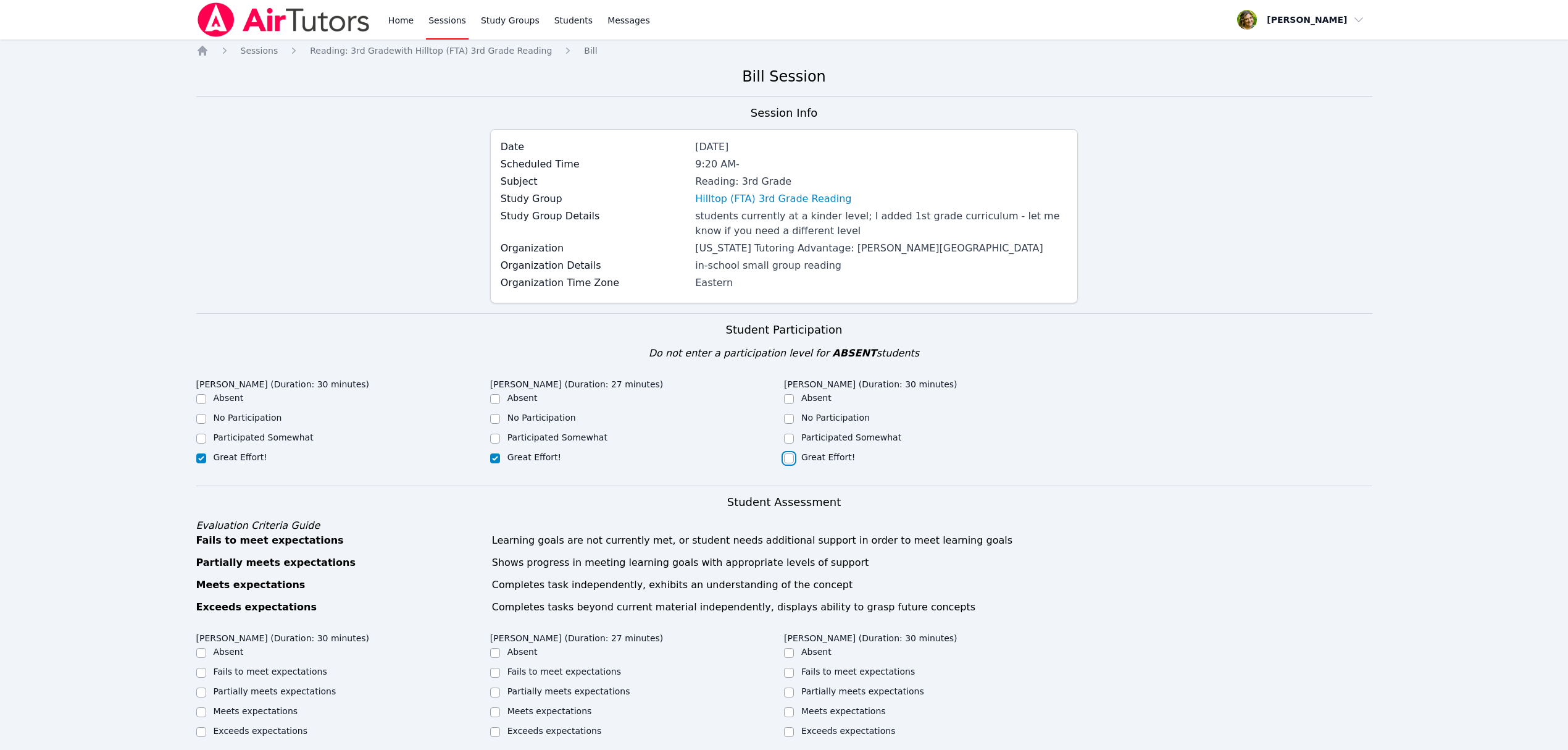
checkbox input "true"
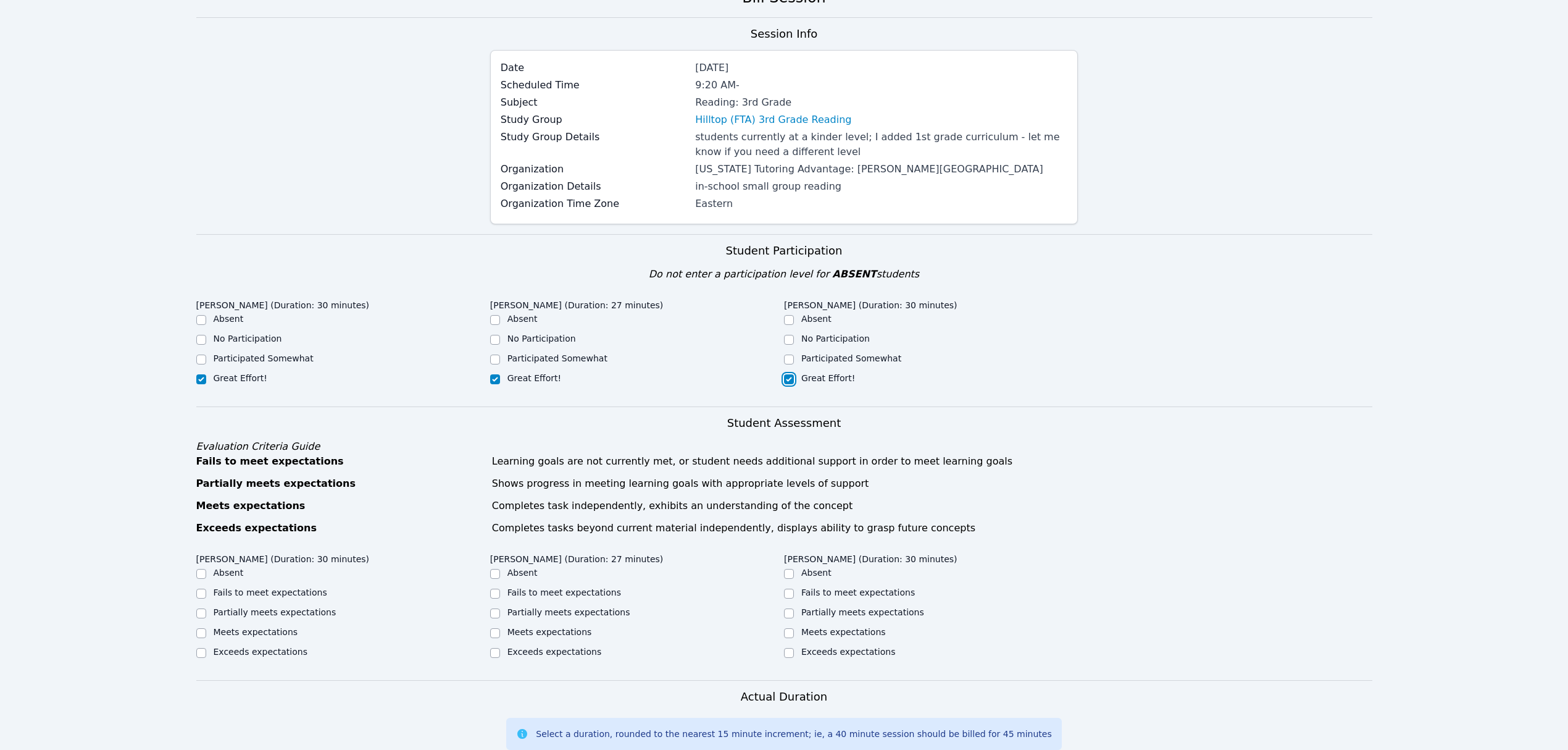
scroll to position [412, 0]
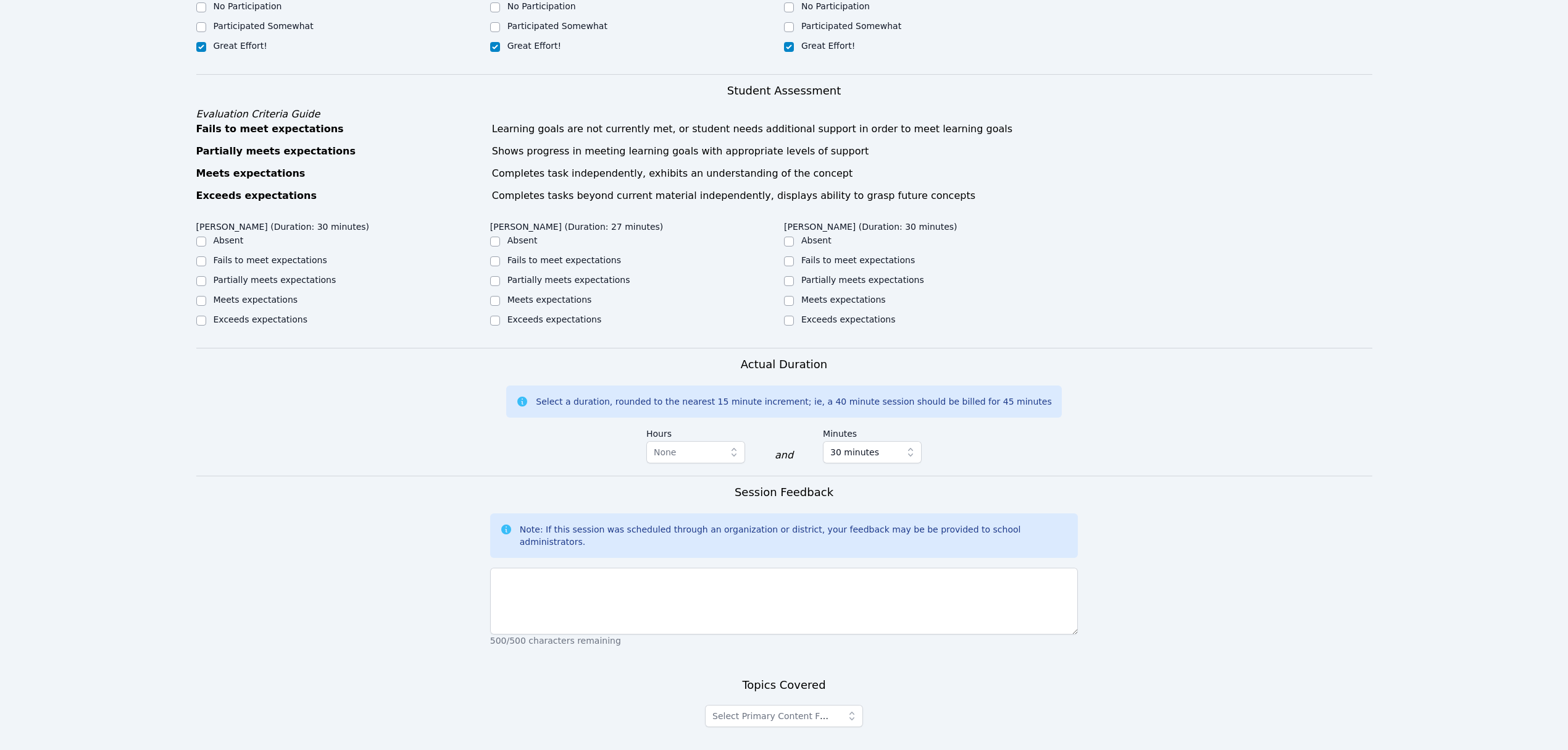
click at [270, 300] on label "Meets expectations" at bounding box center [255, 300] width 85 height 10
click at [206, 300] on input "Meets expectations" at bounding box center [201, 300] width 10 height 10
checkbox input "true"
click at [540, 306] on div "Meets expectations" at bounding box center [637, 300] width 294 height 15
click at [544, 295] on label "Meets expectations" at bounding box center [549, 300] width 85 height 10
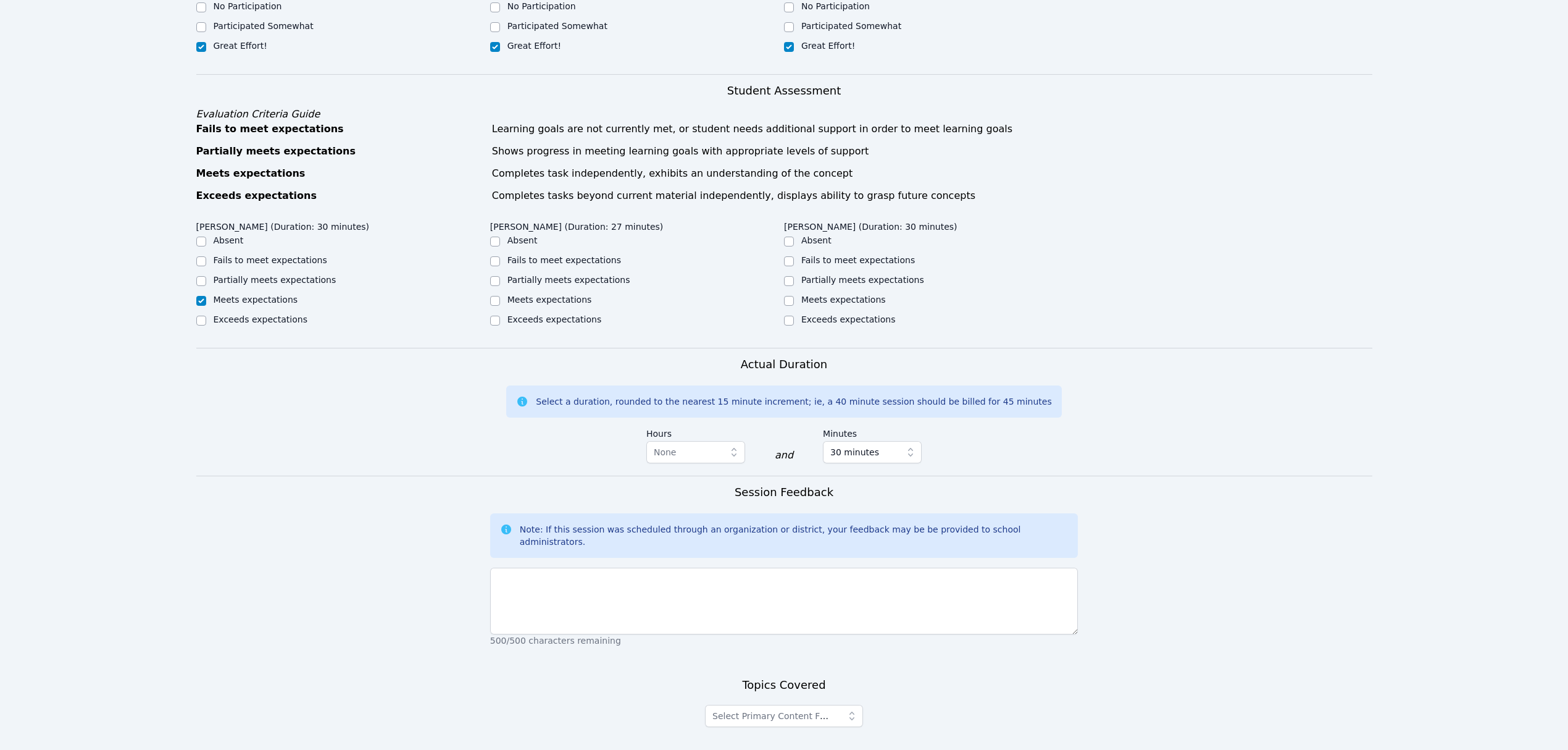
click at [500, 296] on input "Meets expectations" at bounding box center [495, 300] width 10 height 10
checkbox input "true"
click at [827, 299] on label "Meets expectations" at bounding box center [843, 300] width 85 height 10
click at [794, 299] on input "Meets expectations" at bounding box center [788, 300] width 10 height 10
checkbox input "true"
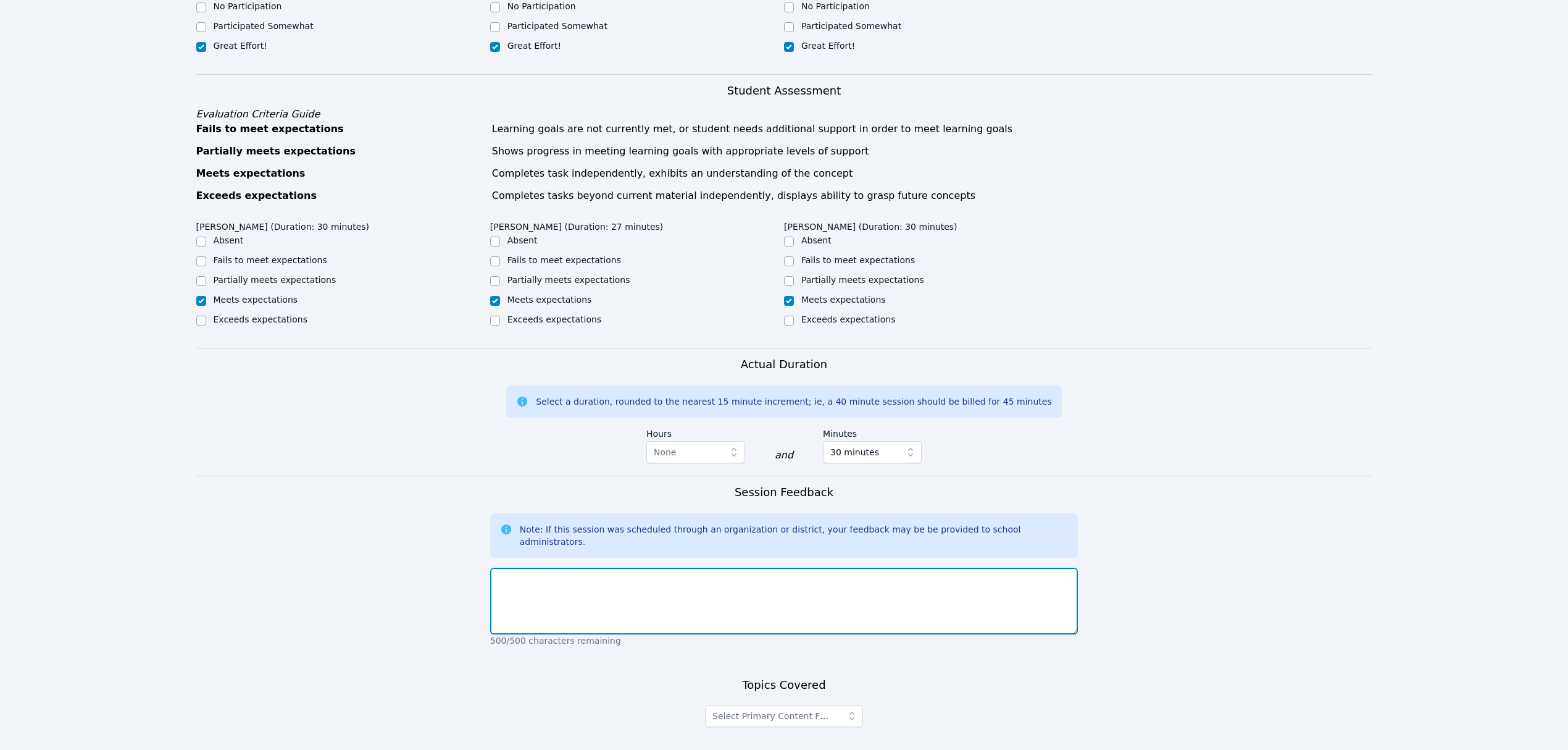
click at [722, 577] on textarea at bounding box center [784, 600] width 588 height 67
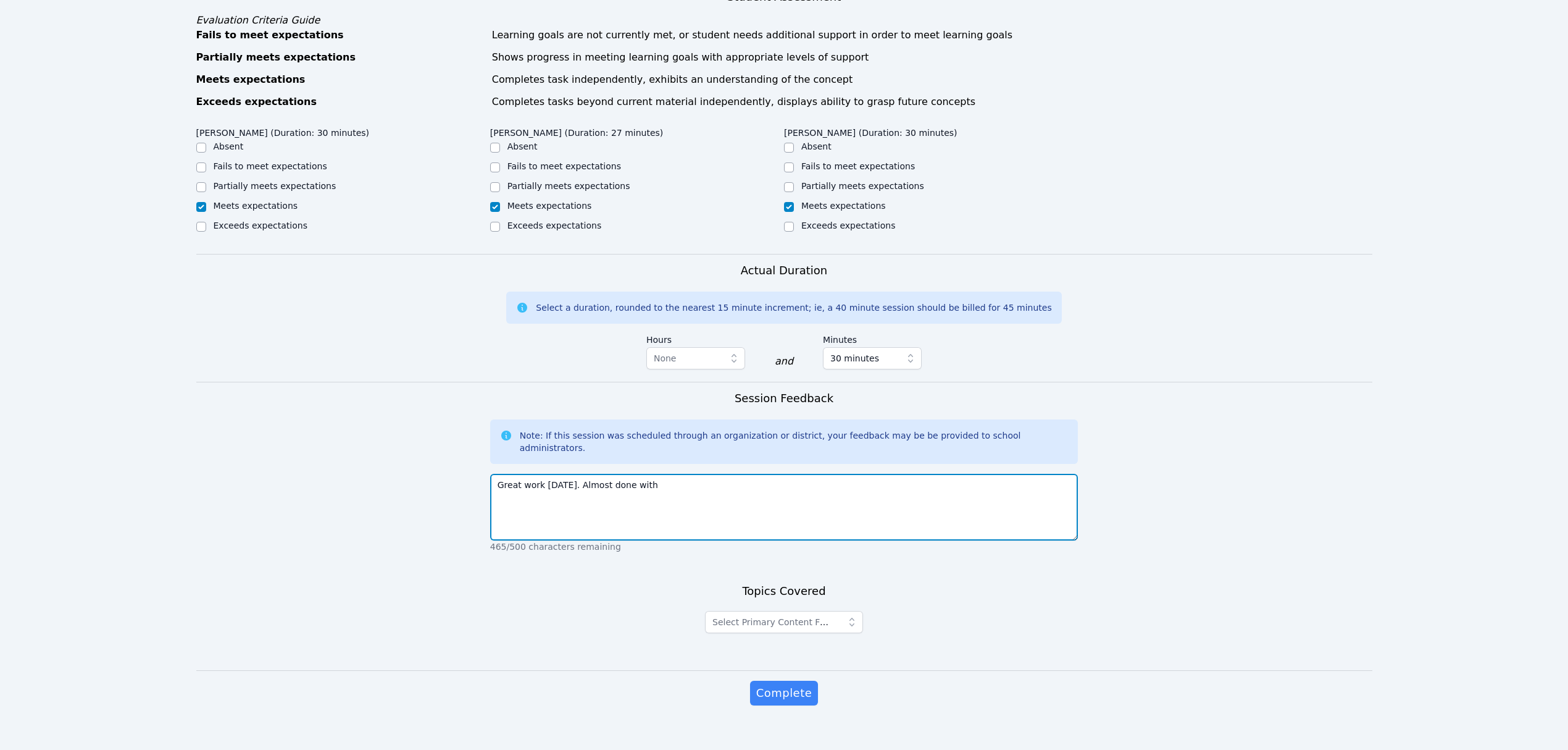
scroll to position [509, 0]
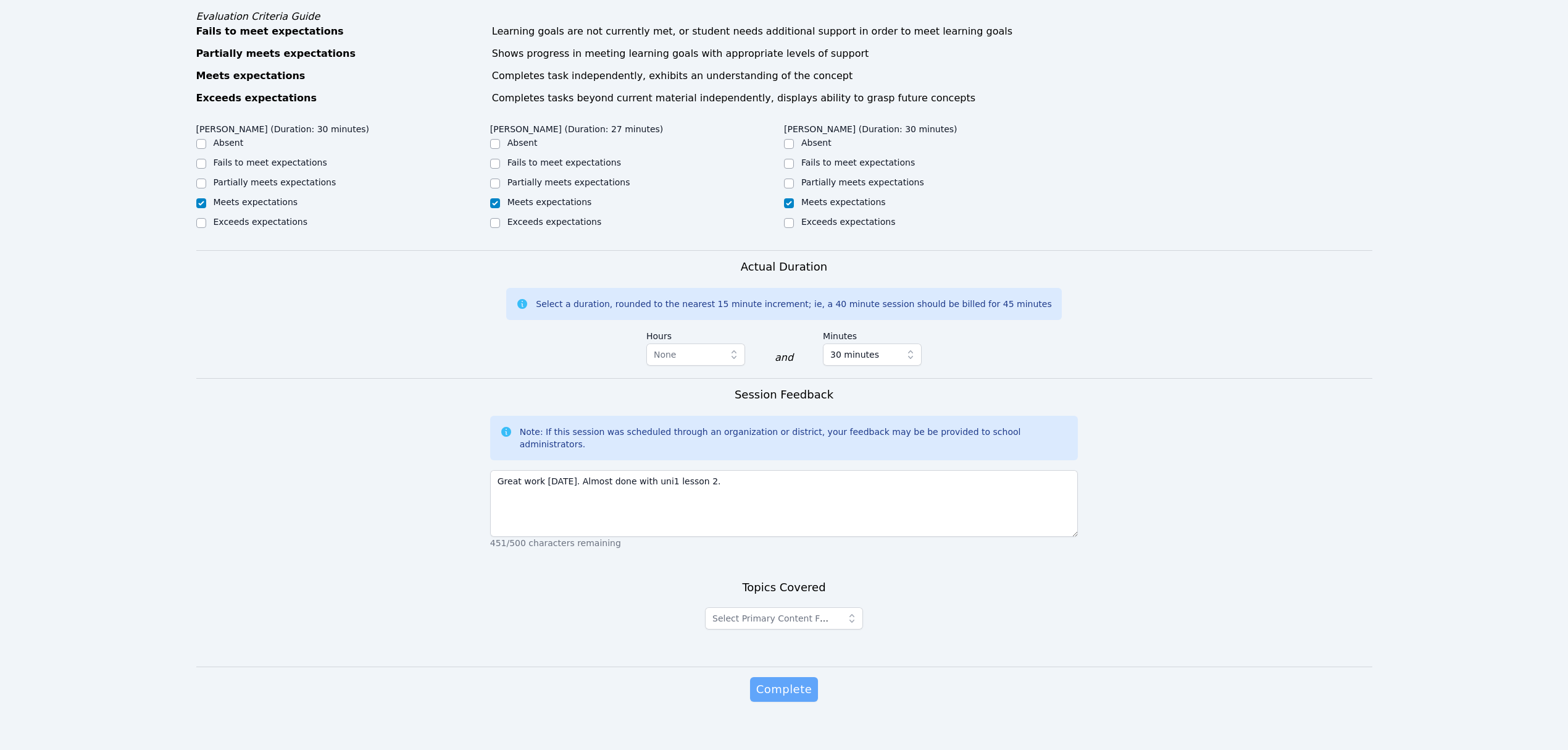
click at [788, 681] on span "Complete" at bounding box center [784, 689] width 56 height 17
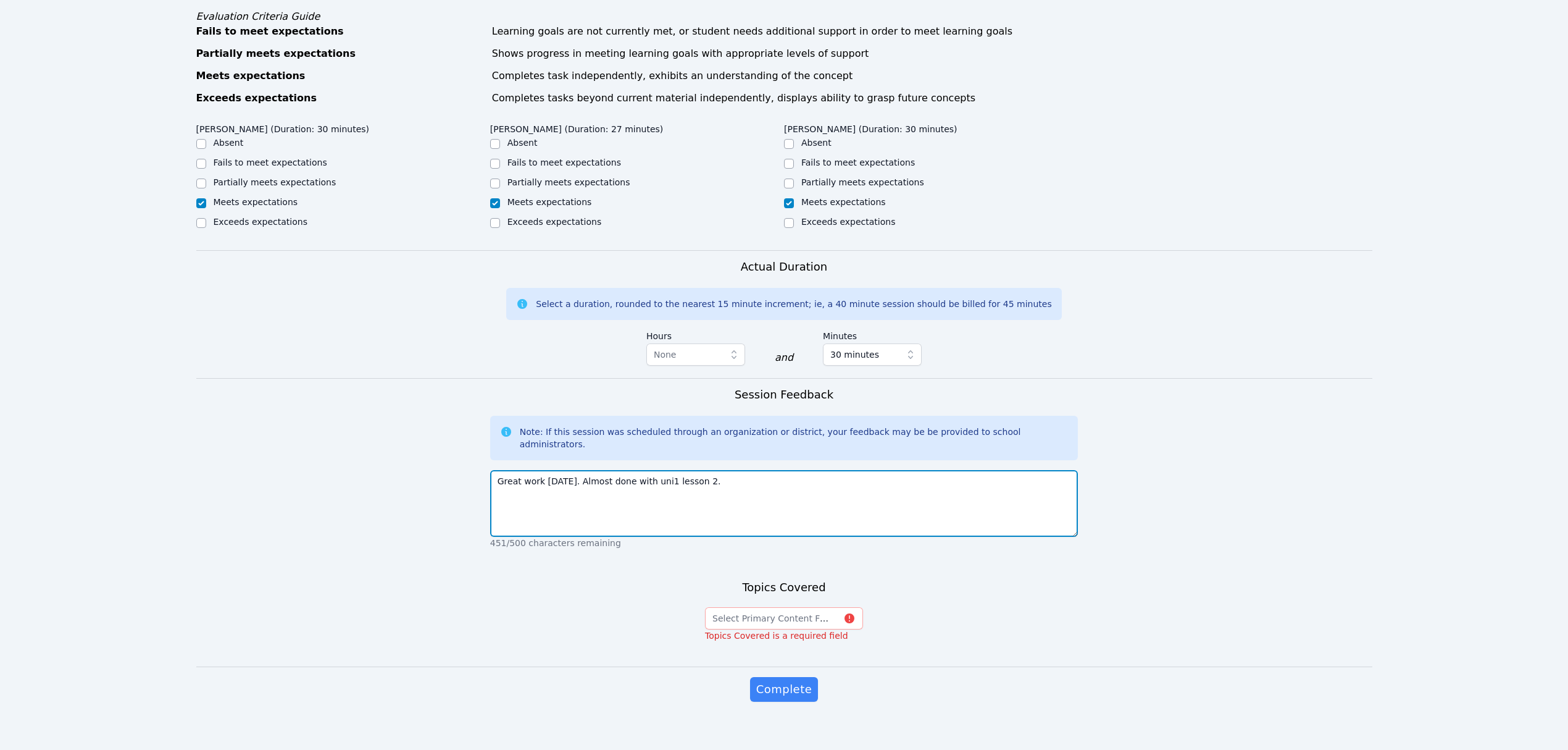
click at [651, 470] on textarea "Great work today. Almost done with uni1 lesson 2." at bounding box center [784, 503] width 588 height 67
type textarea "Great work today. Almost done with unit 1 lesson 2."
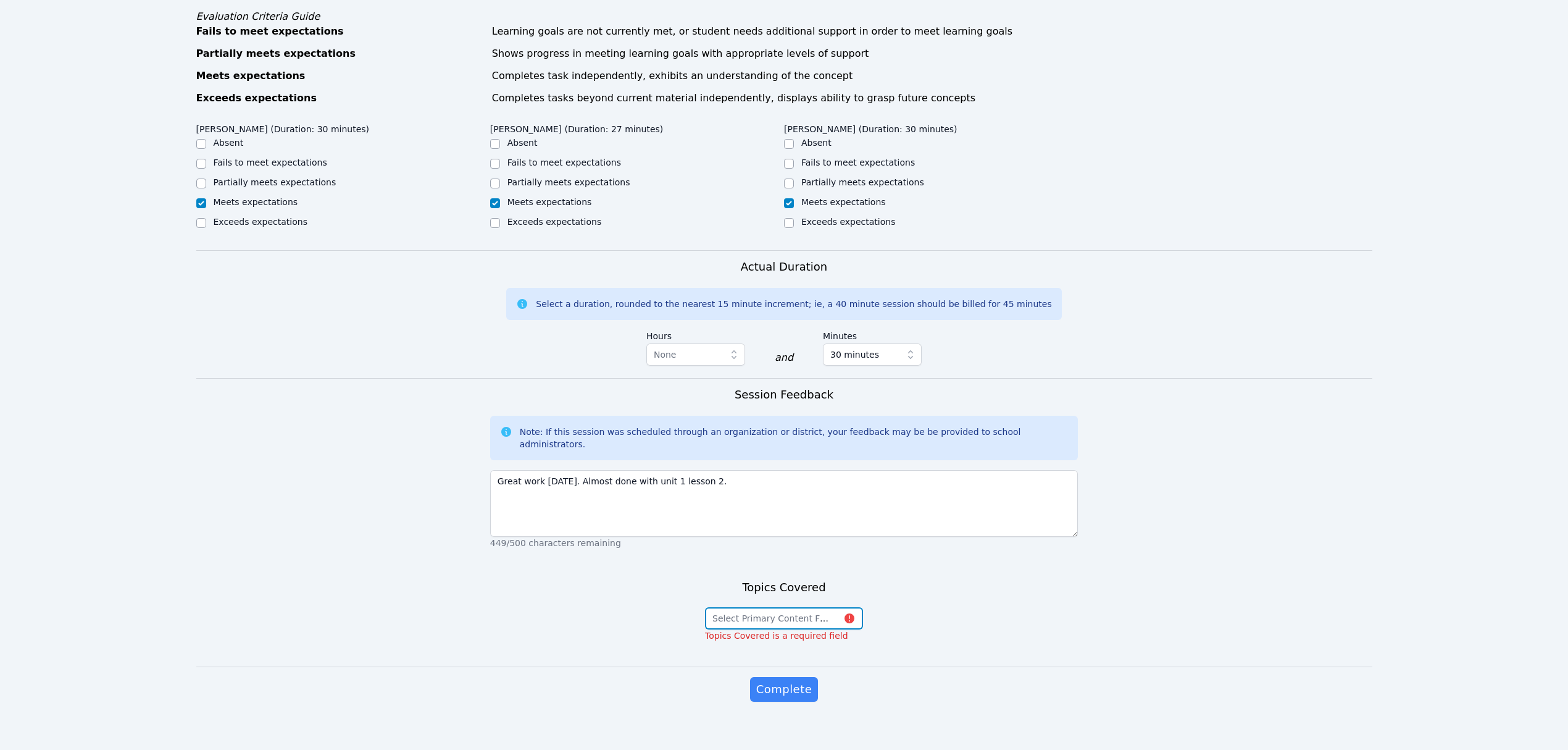
click at [743, 613] on span "Select Primary Content Focus" at bounding box center [776, 618] width 127 height 10
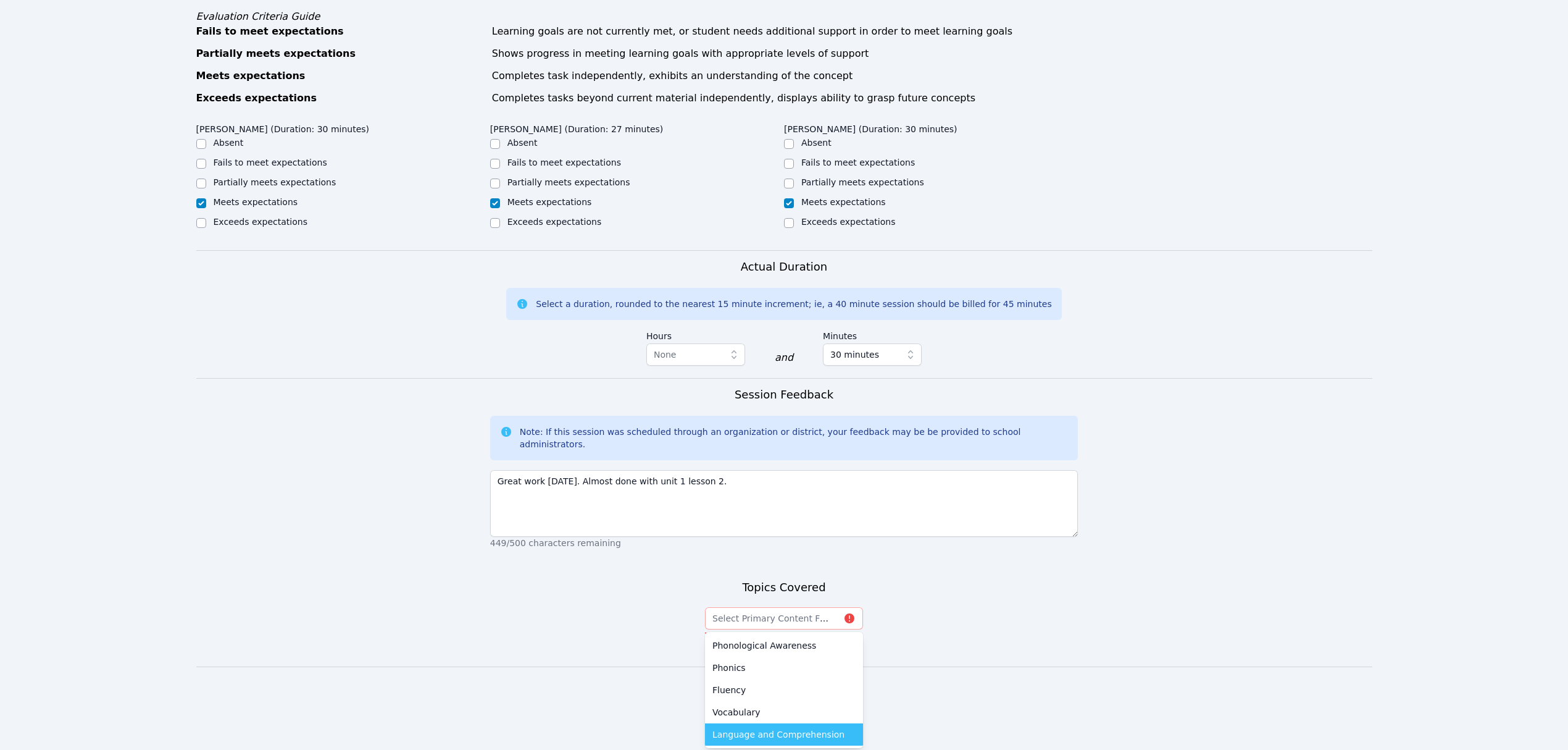
click at [815, 728] on span "Language and Comprehension" at bounding box center [779, 734] width 132 height 12
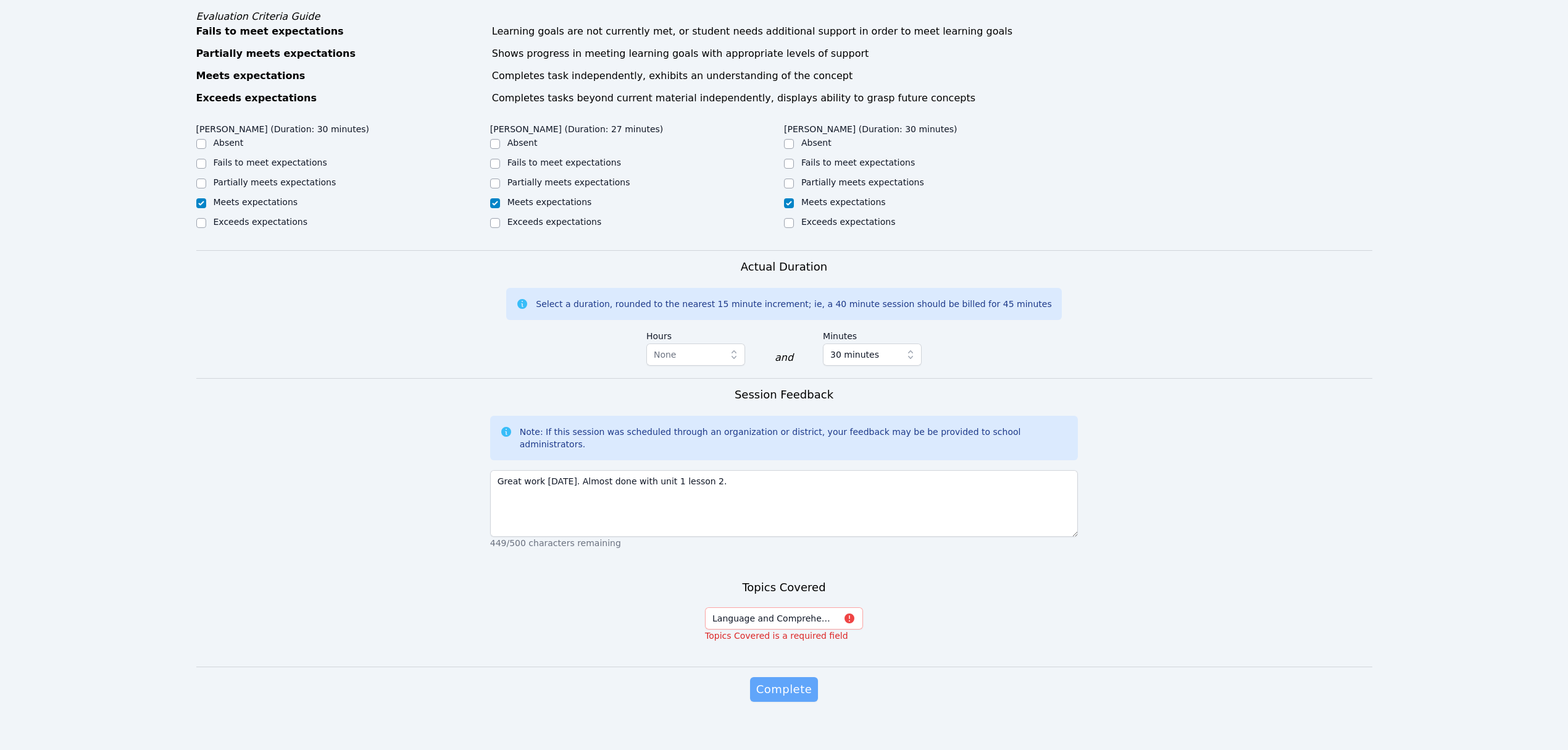
click at [774, 681] on span "Complete" at bounding box center [784, 689] width 56 height 17
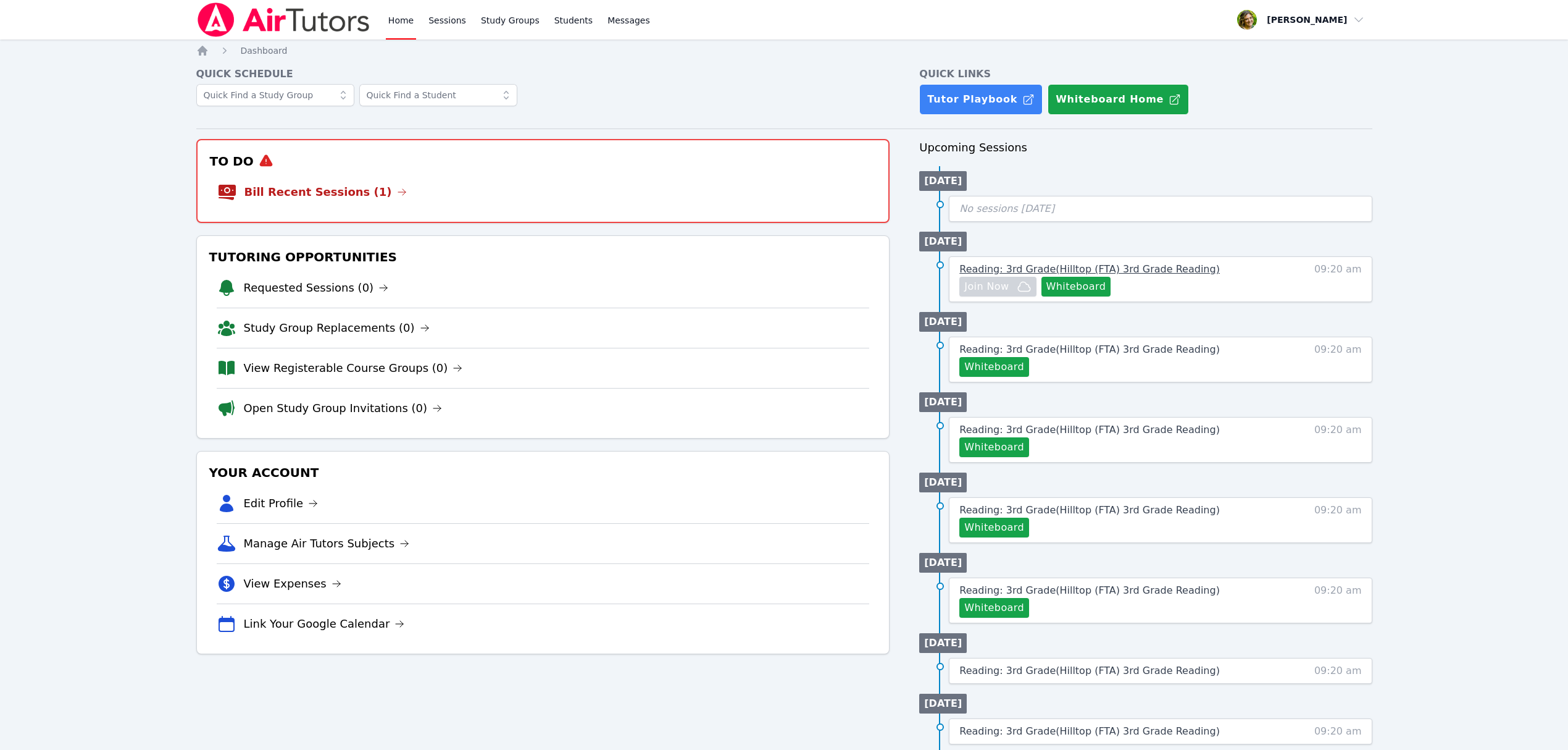
click at [1175, 270] on span "Reading: 3rd Grade ( Hilltop (FTA) 3rd Grade Reading )" at bounding box center [1089, 269] width 260 height 12
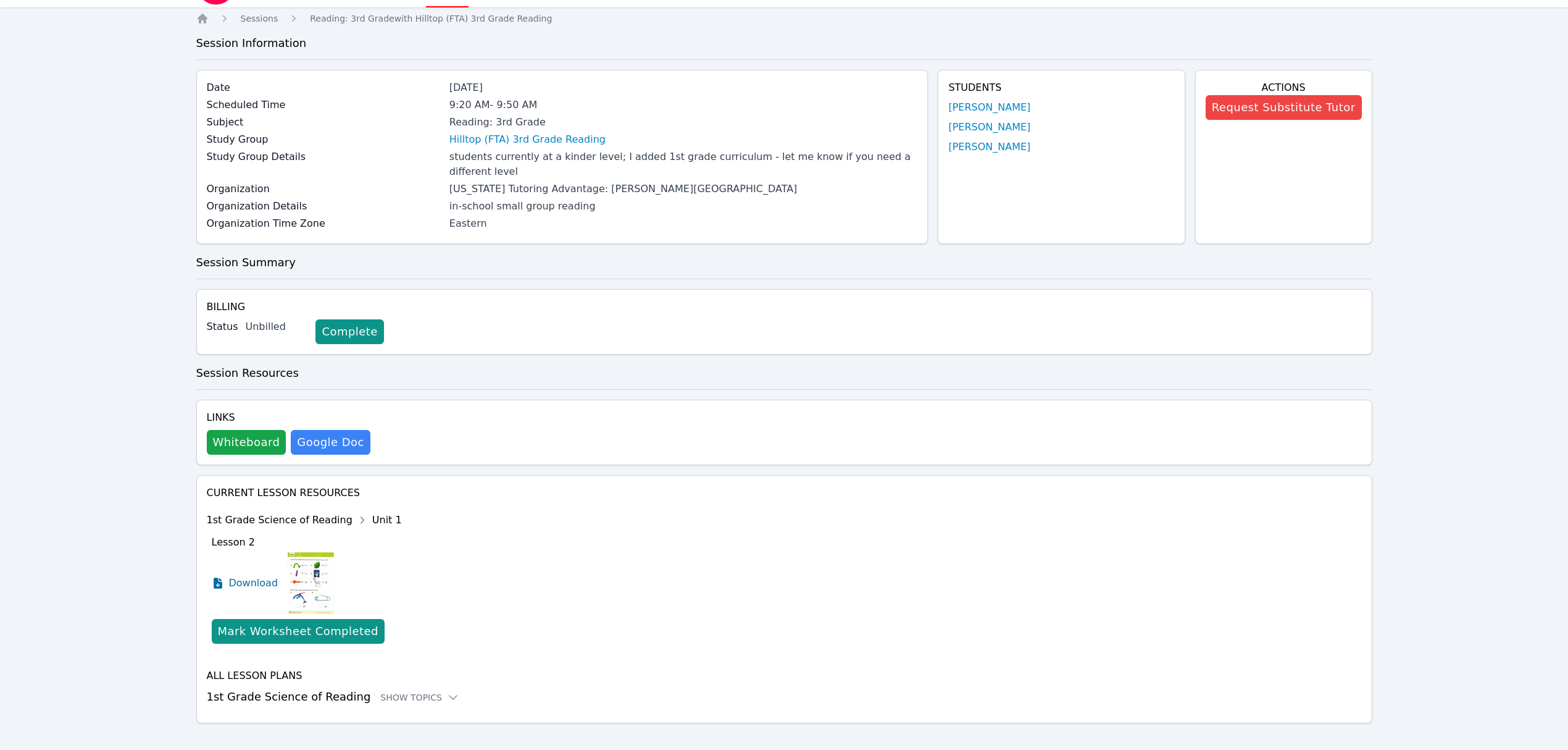
scroll to position [47, 0]
